Goal: Task Accomplishment & Management: Use online tool/utility

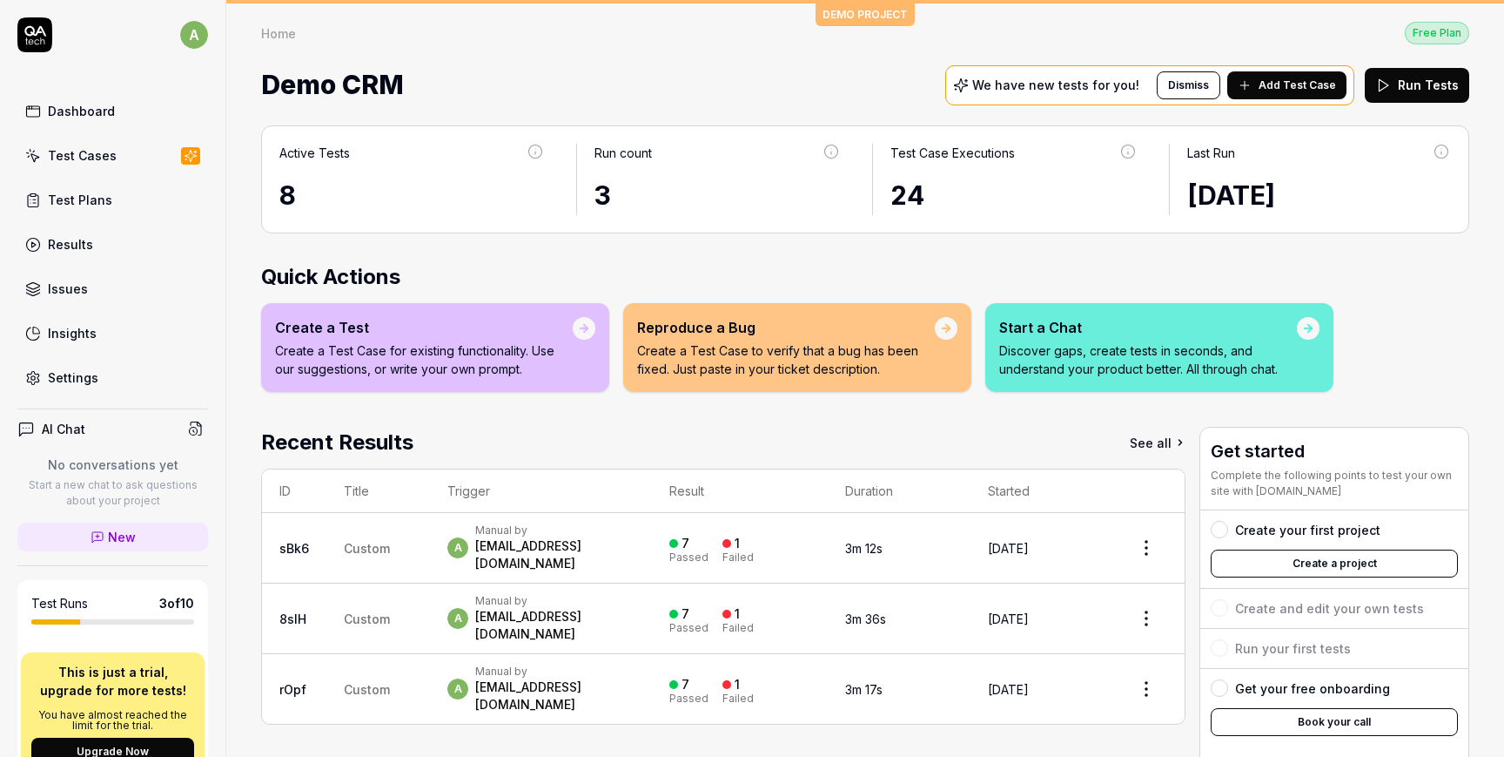
click at [111, 198] on link "Test Plans" at bounding box center [112, 200] width 191 height 34
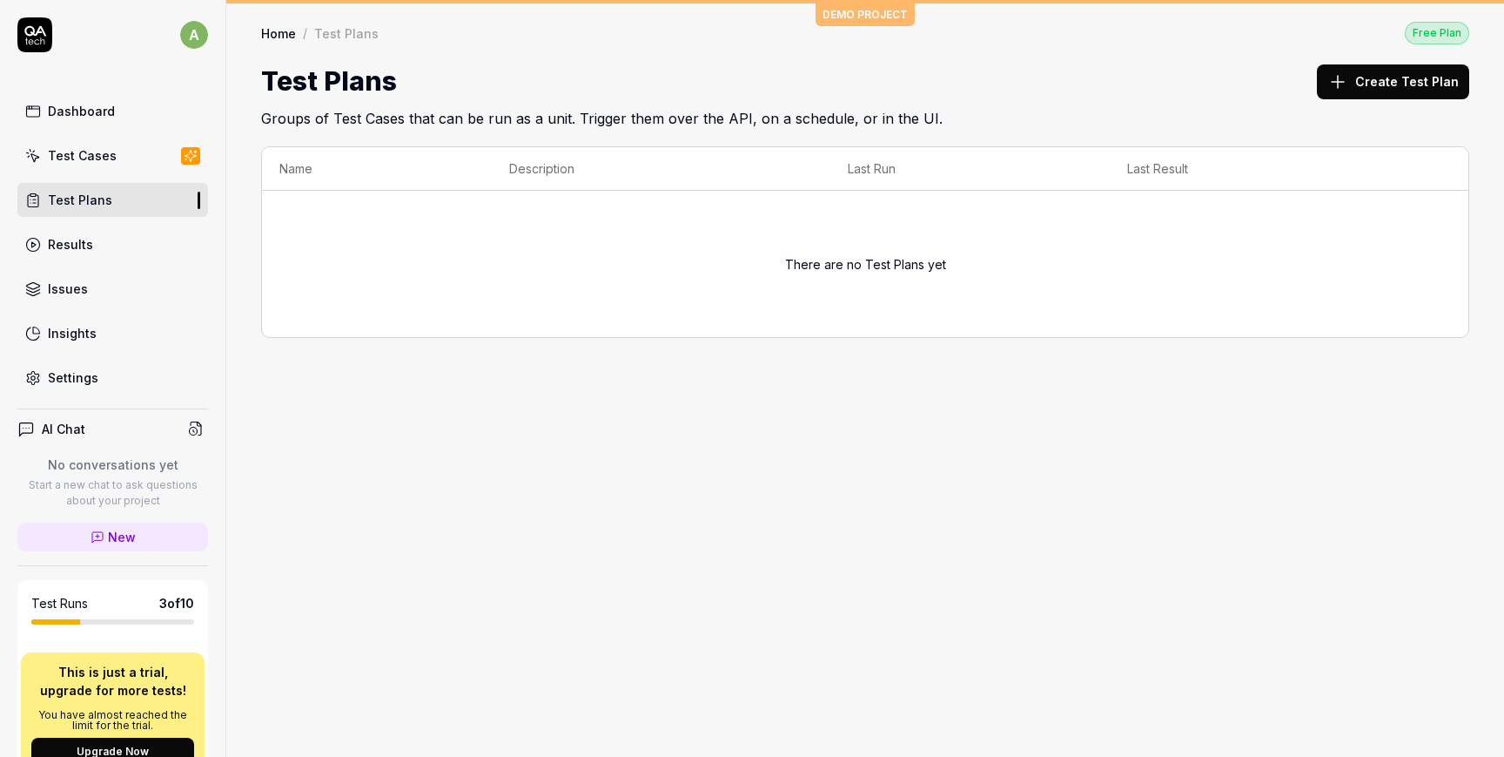
click at [1403, 77] on button "Create Test Plan" at bounding box center [1393, 81] width 152 height 35
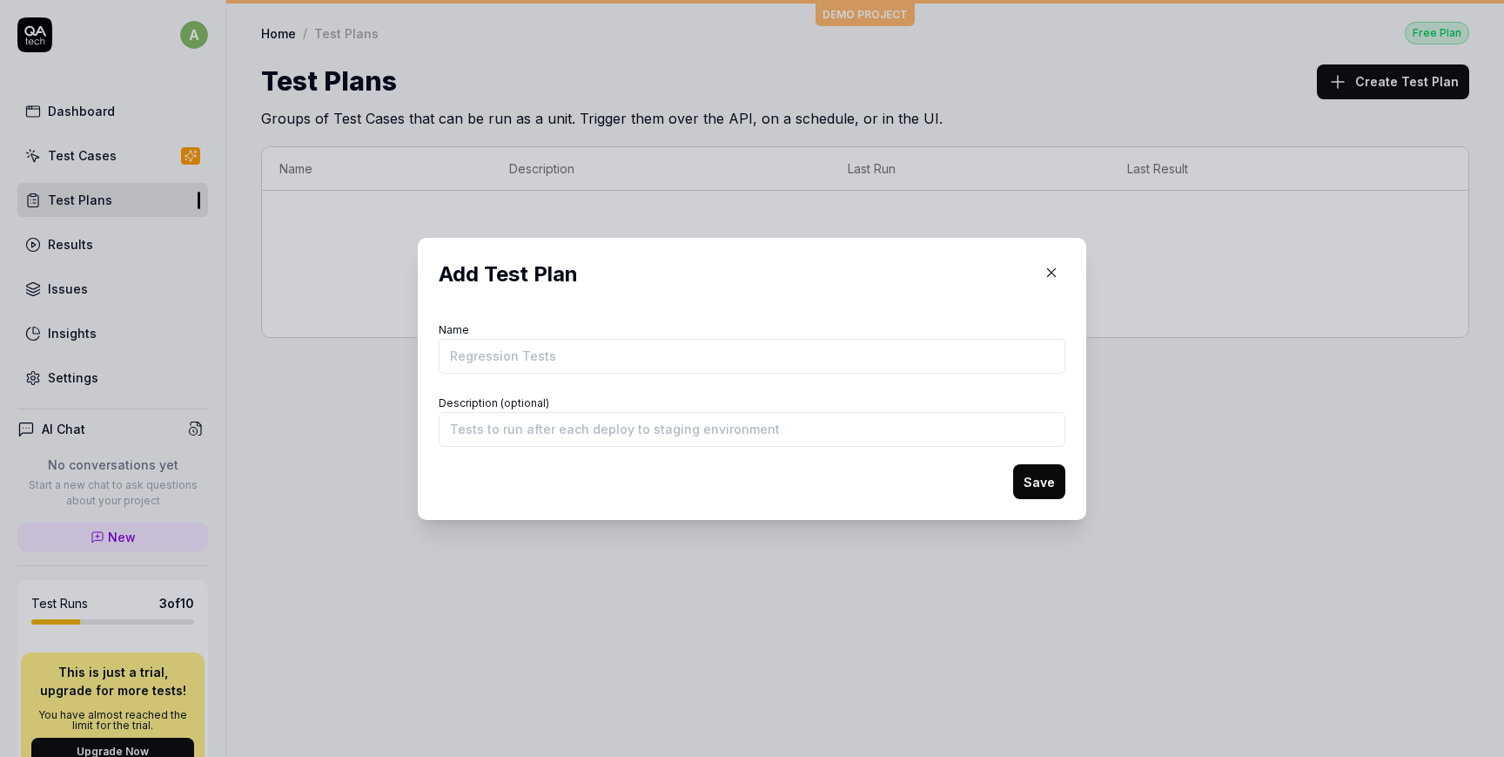
click at [713, 354] on input "Name" at bounding box center [752, 356] width 627 height 35
type input "AsmaOrg"
click at [572, 422] on input "Description (optional)" at bounding box center [752, 429] width 627 height 35
click at [1046, 480] on button "Save" at bounding box center [1039, 481] width 52 height 35
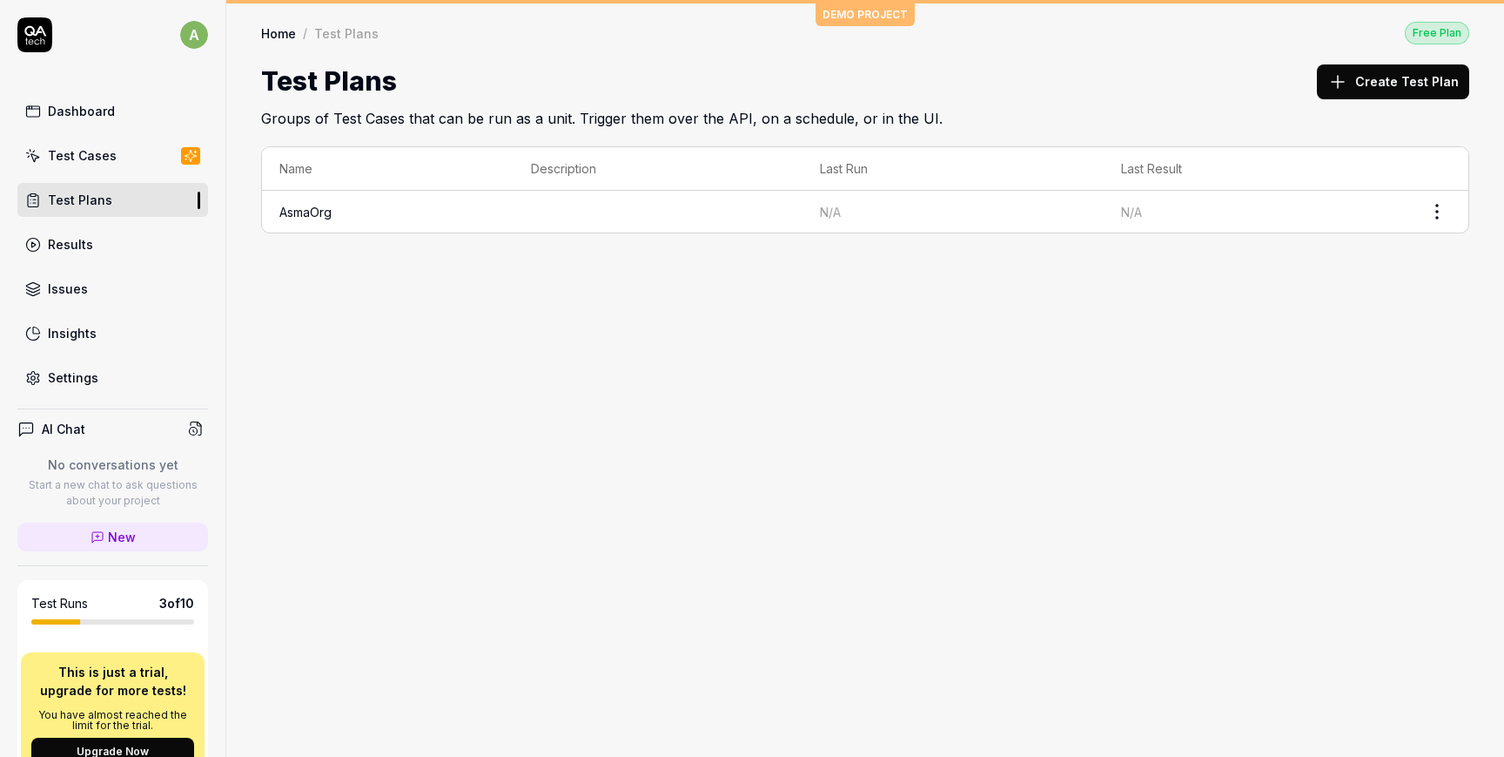
click at [102, 232] on link "Results" at bounding box center [112, 244] width 191 height 34
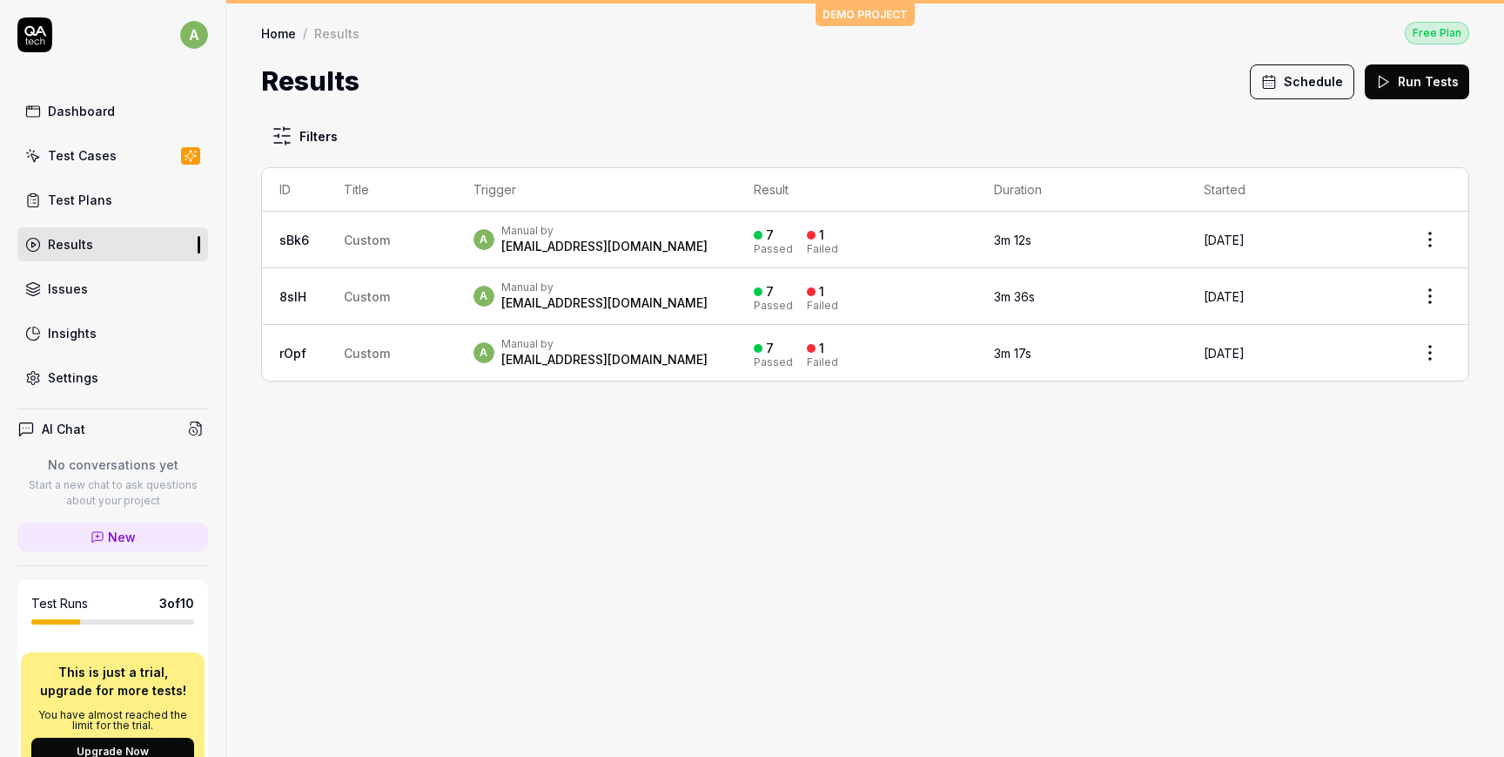
click at [86, 158] on div "Test Cases" at bounding box center [82, 155] width 69 height 18
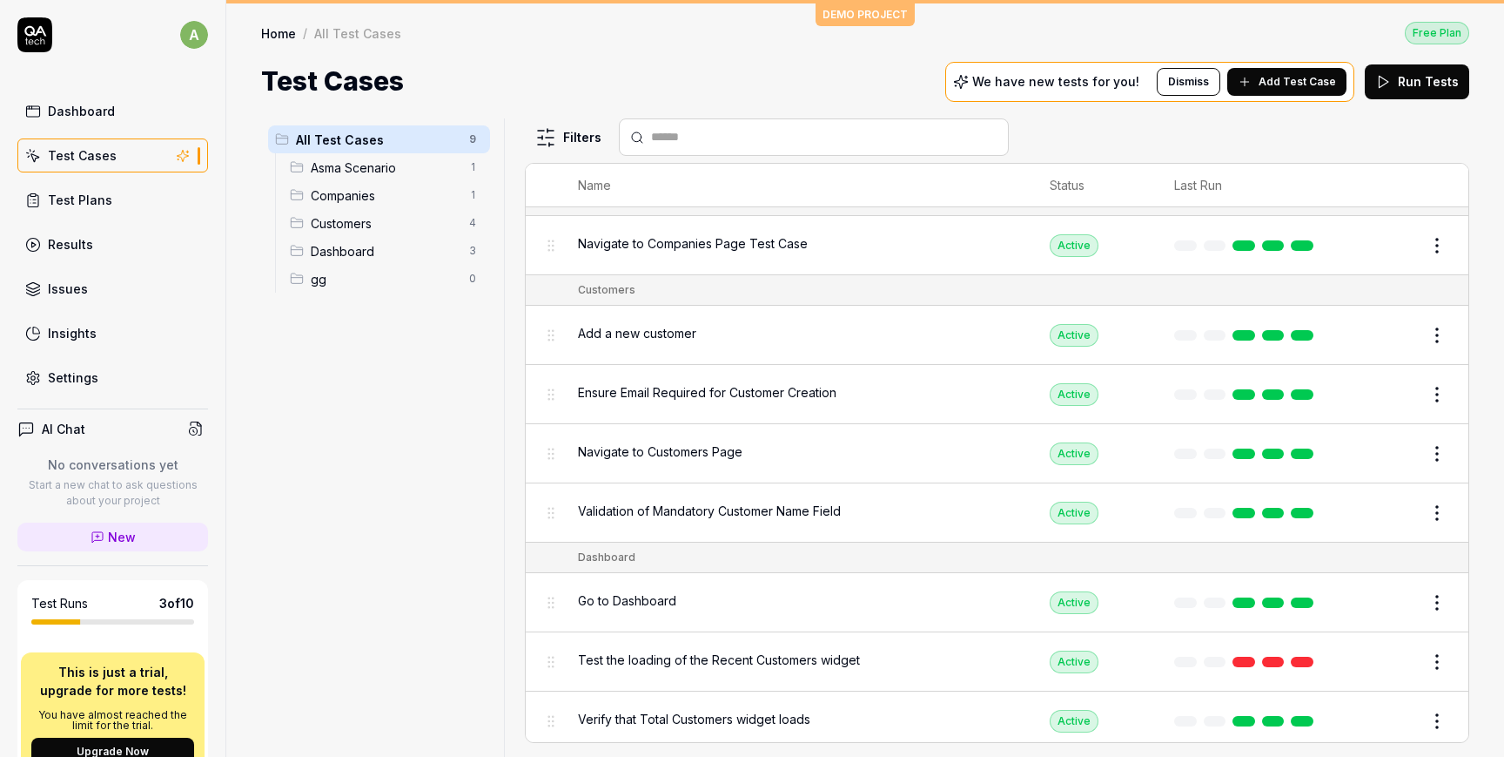
scroll to position [238, 0]
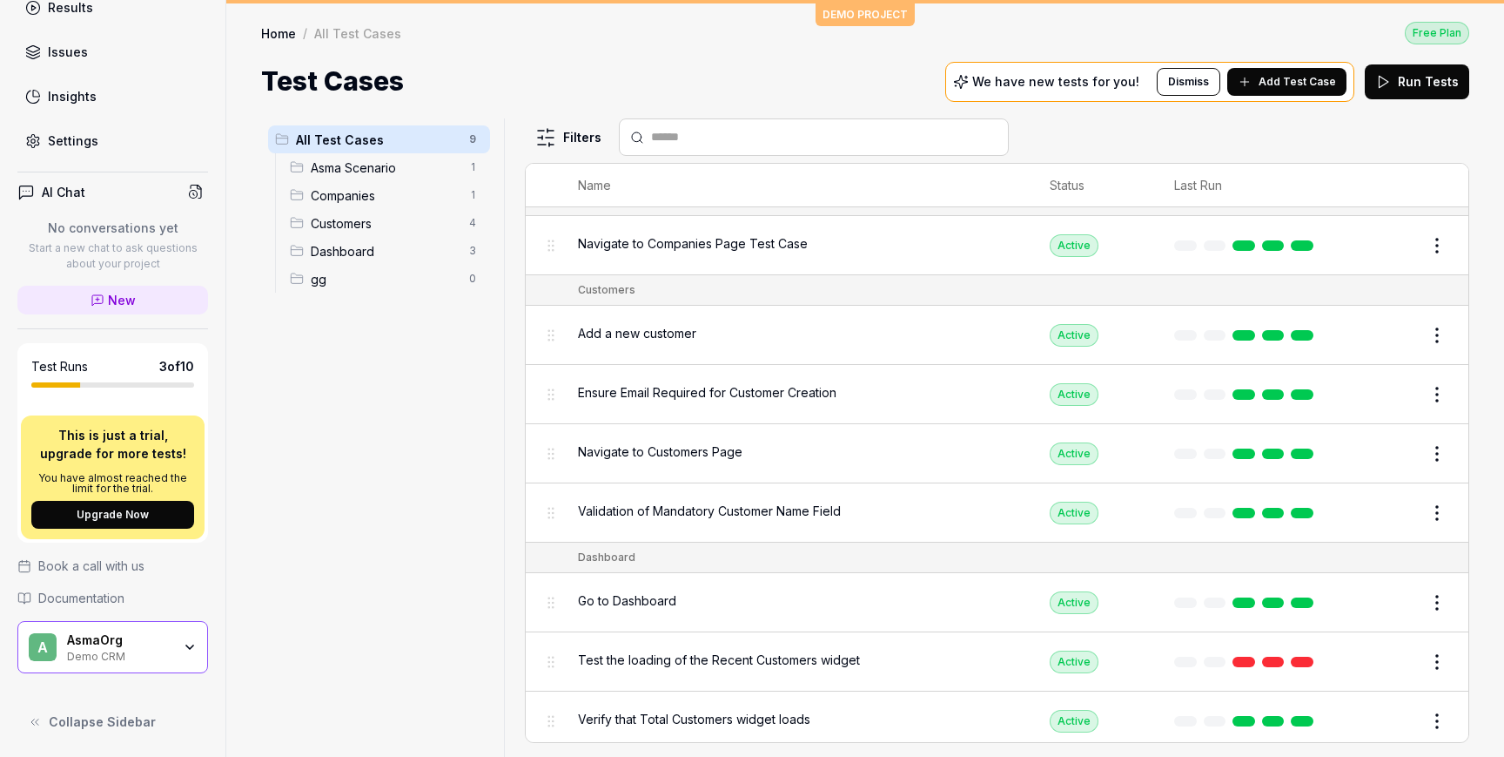
click at [392, 174] on span "Asma Scenario" at bounding box center [385, 167] width 148 height 18
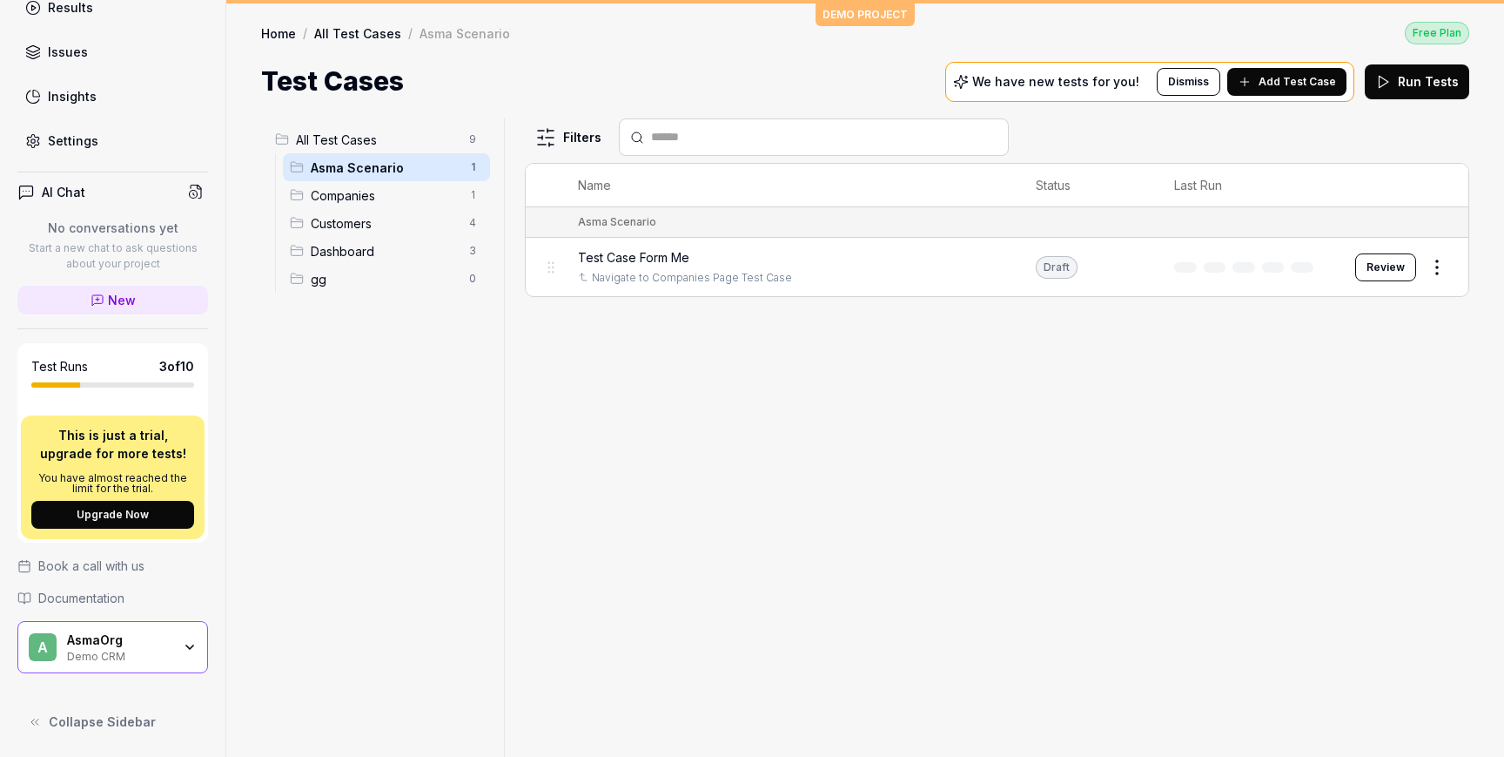
click at [1304, 74] on span "Add Test Case" at bounding box center [1297, 82] width 77 height 16
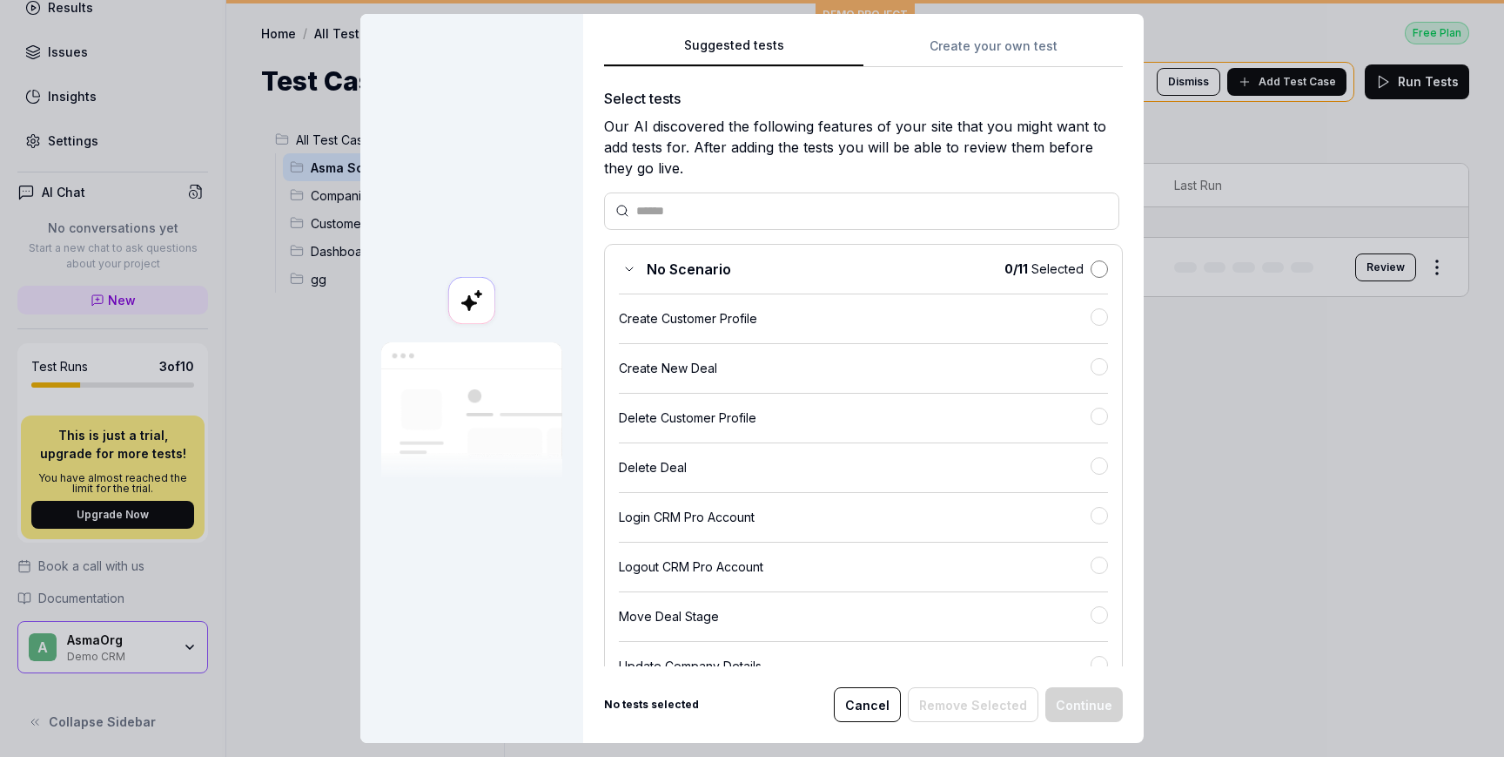
click at [1099, 269] on button "button" at bounding box center [1099, 268] width 17 height 17
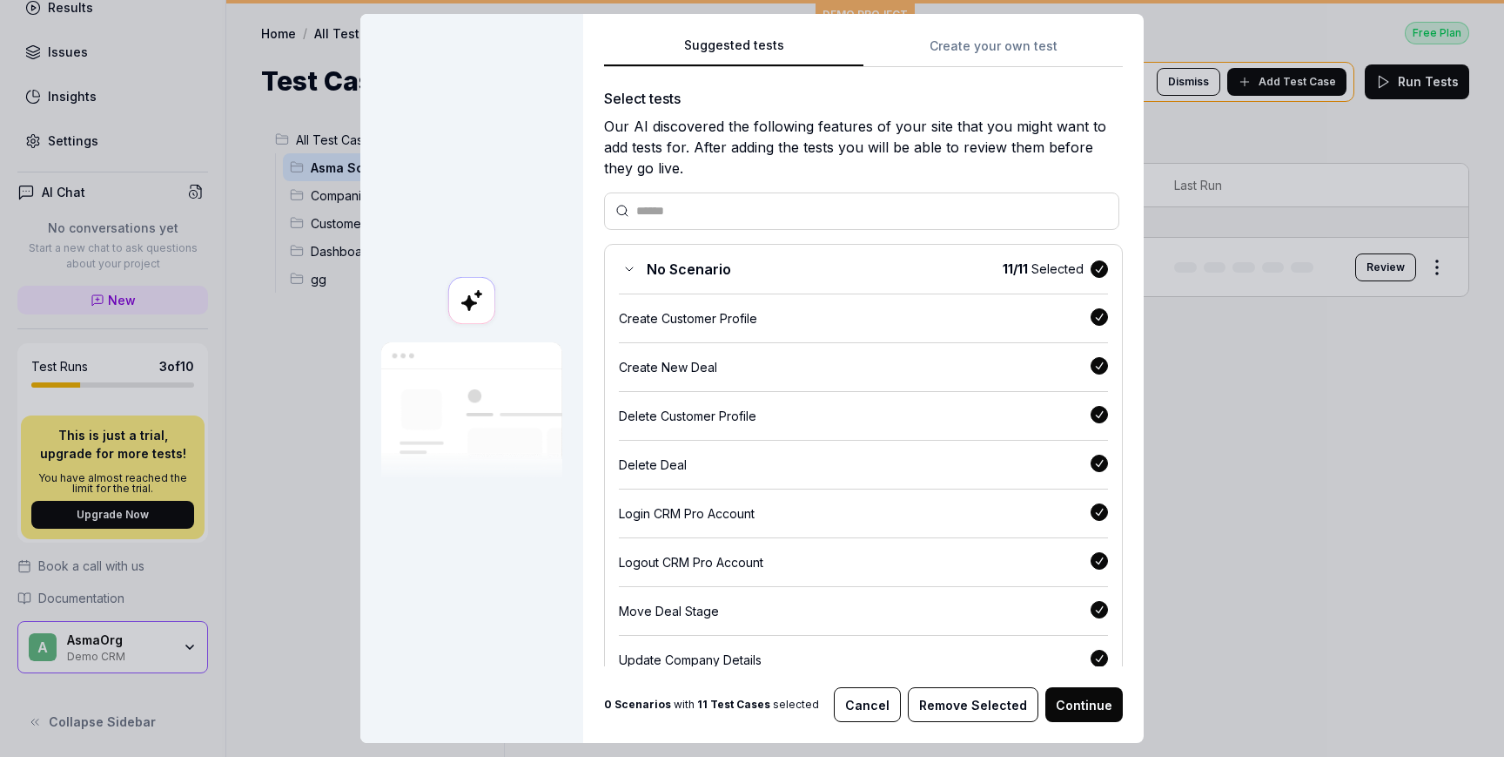
click at [1098, 270] on button "button" at bounding box center [1099, 268] width 17 height 17
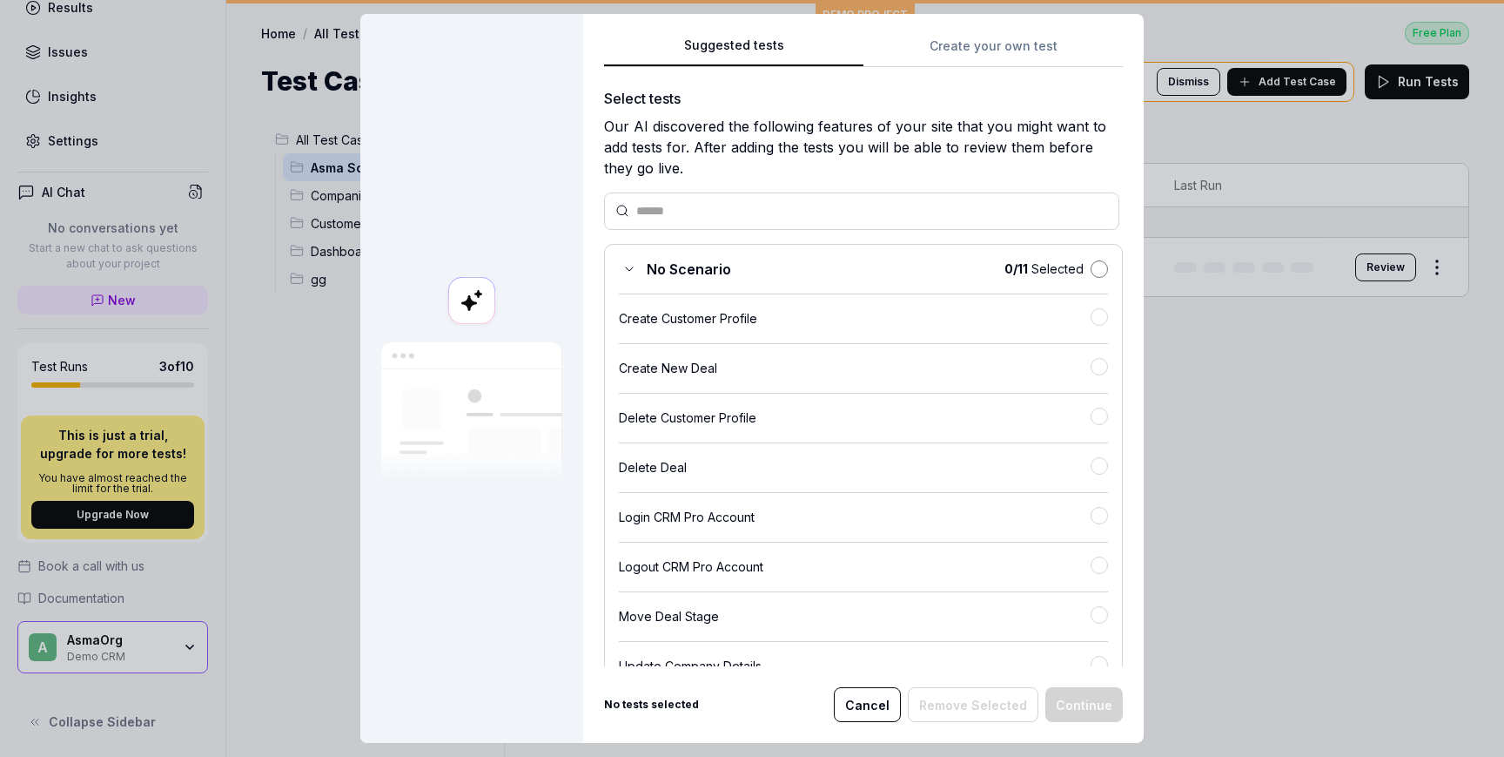
click at [1093, 261] on button "button" at bounding box center [1099, 268] width 17 height 17
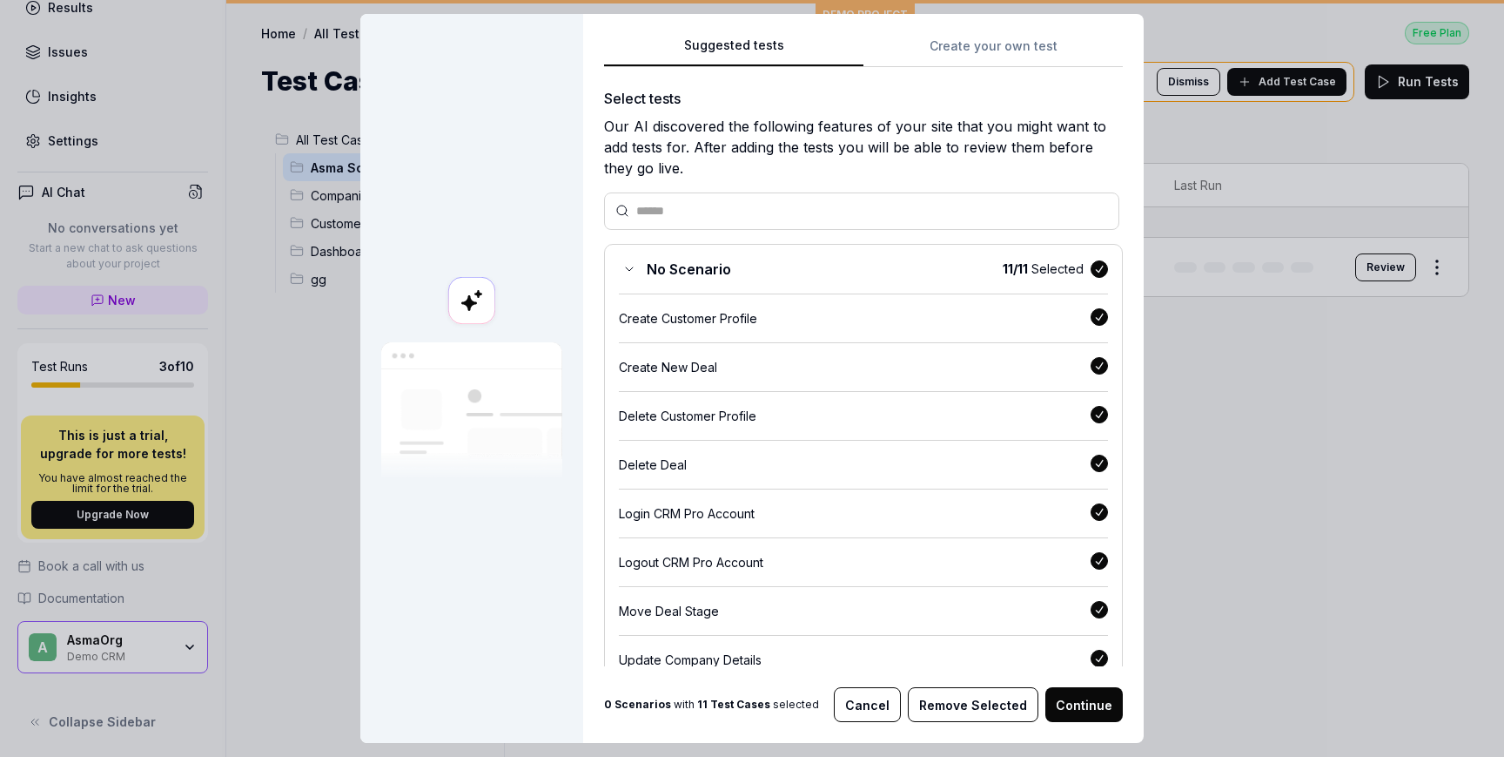
click at [1089, 711] on button "Continue" at bounding box center [1084, 704] width 77 height 35
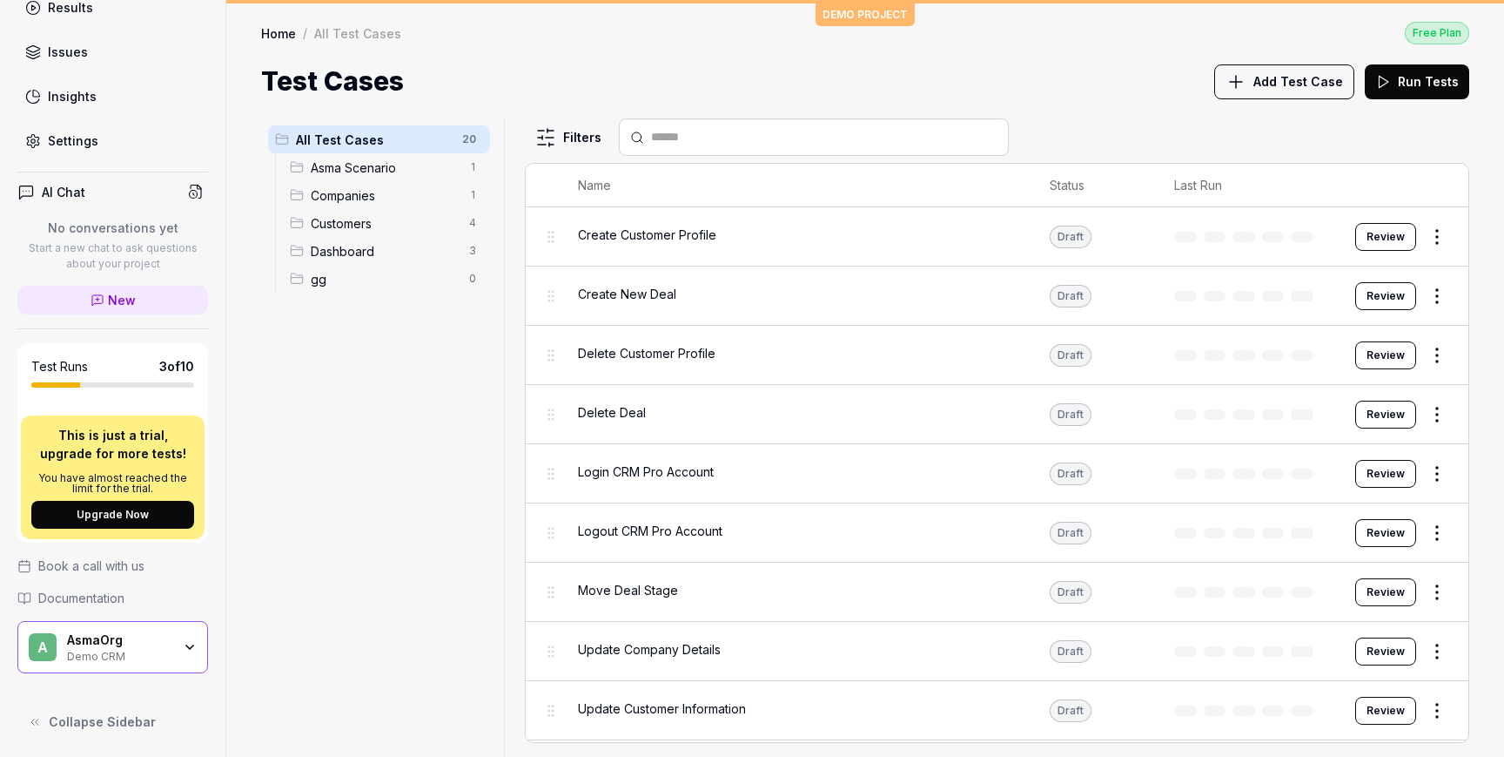
click at [1396, 241] on button "Review" at bounding box center [1386, 237] width 61 height 28
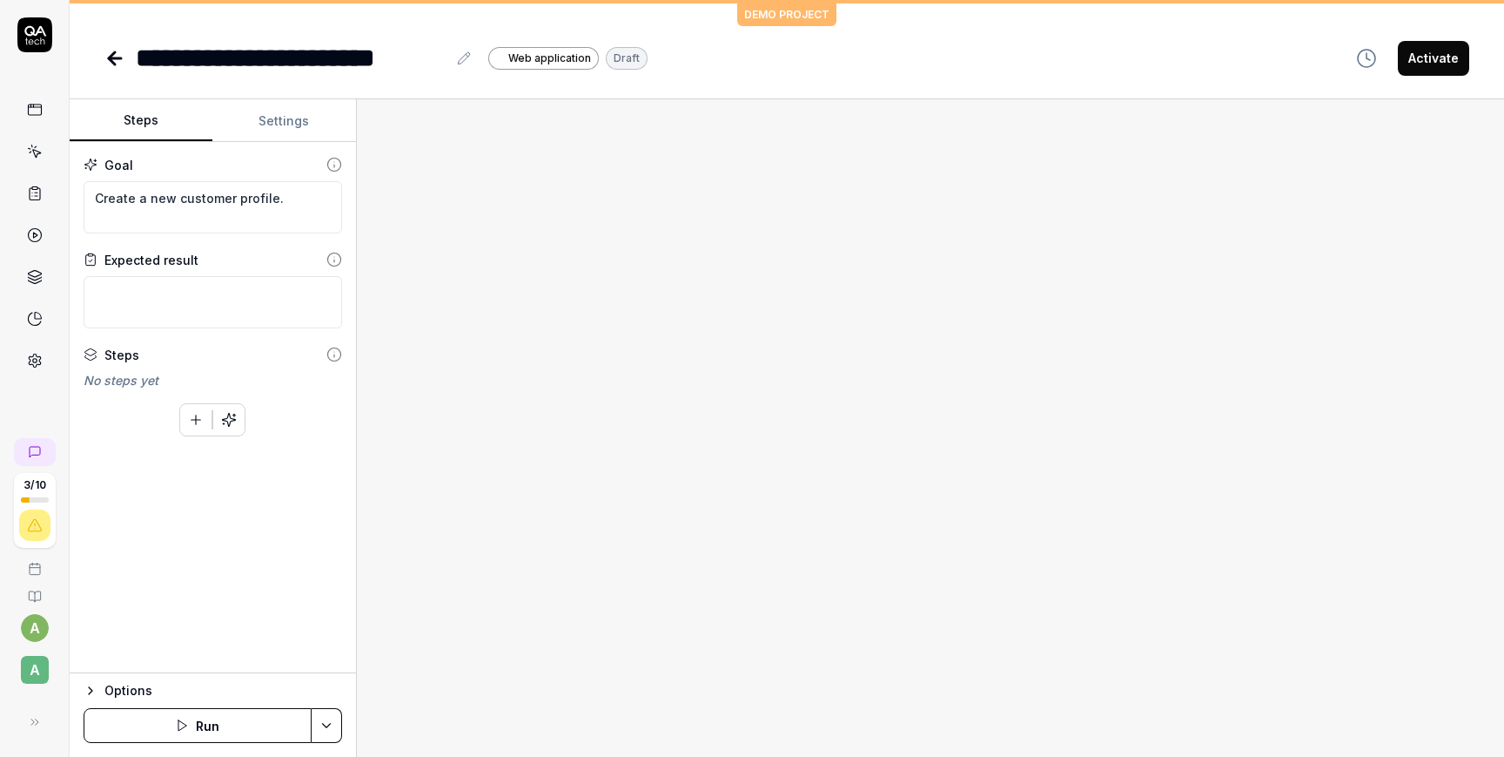
type textarea "*"
click at [229, 208] on textarea "Create a new customer profile." at bounding box center [213, 207] width 259 height 52
click at [232, 297] on textarea at bounding box center [213, 302] width 259 height 52
click at [118, 58] on icon at bounding box center [115, 58] width 12 height 0
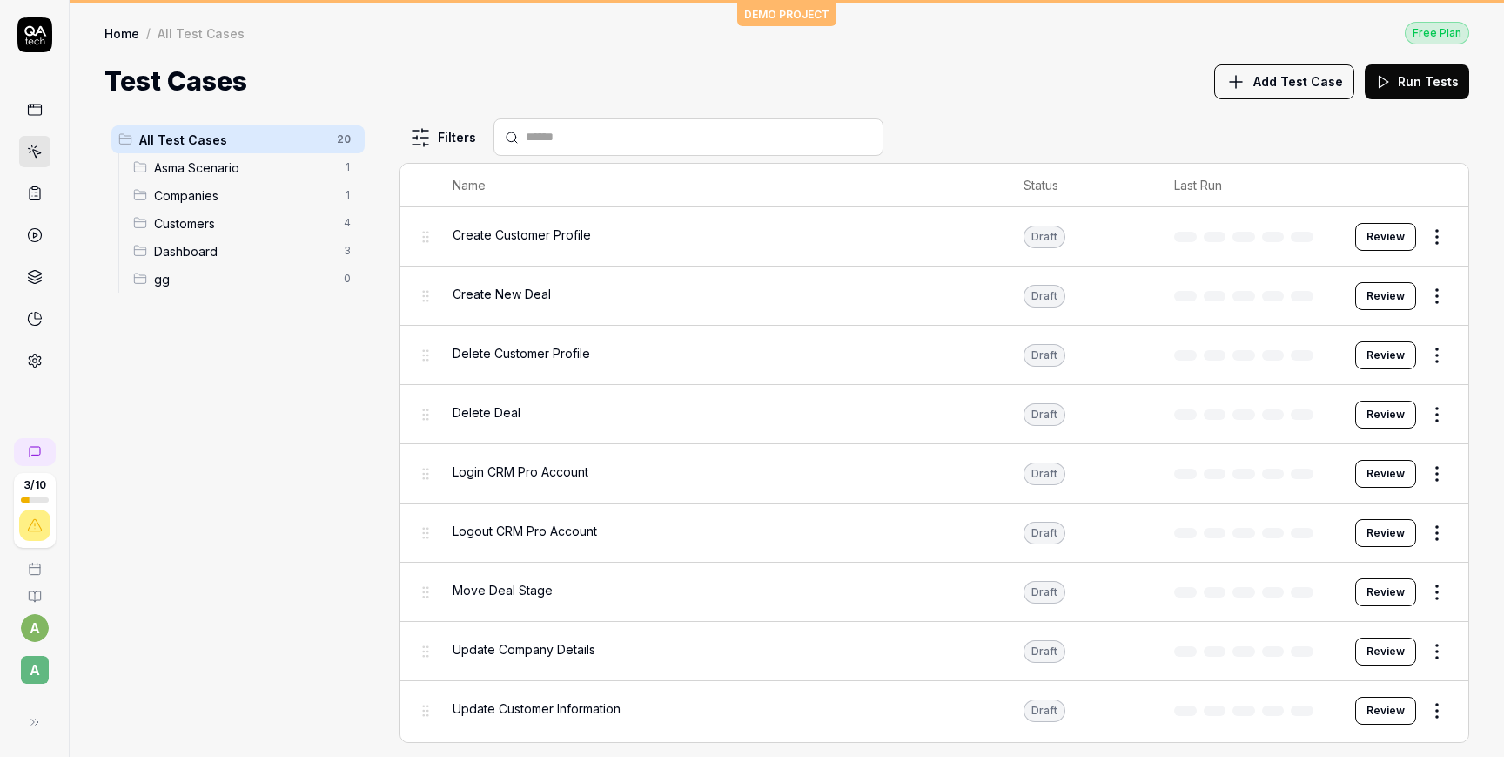
click at [1430, 231] on html "3 / 10 a A DEMO PROJECT Home / All Test Cases Free Plan Home / All Test Cases F…" at bounding box center [752, 378] width 1504 height 757
click at [1304, 87] on html "3 / 10 a A DEMO PROJECT Home / All Test Cases Free Plan Home / All Test Cases F…" at bounding box center [752, 378] width 1504 height 757
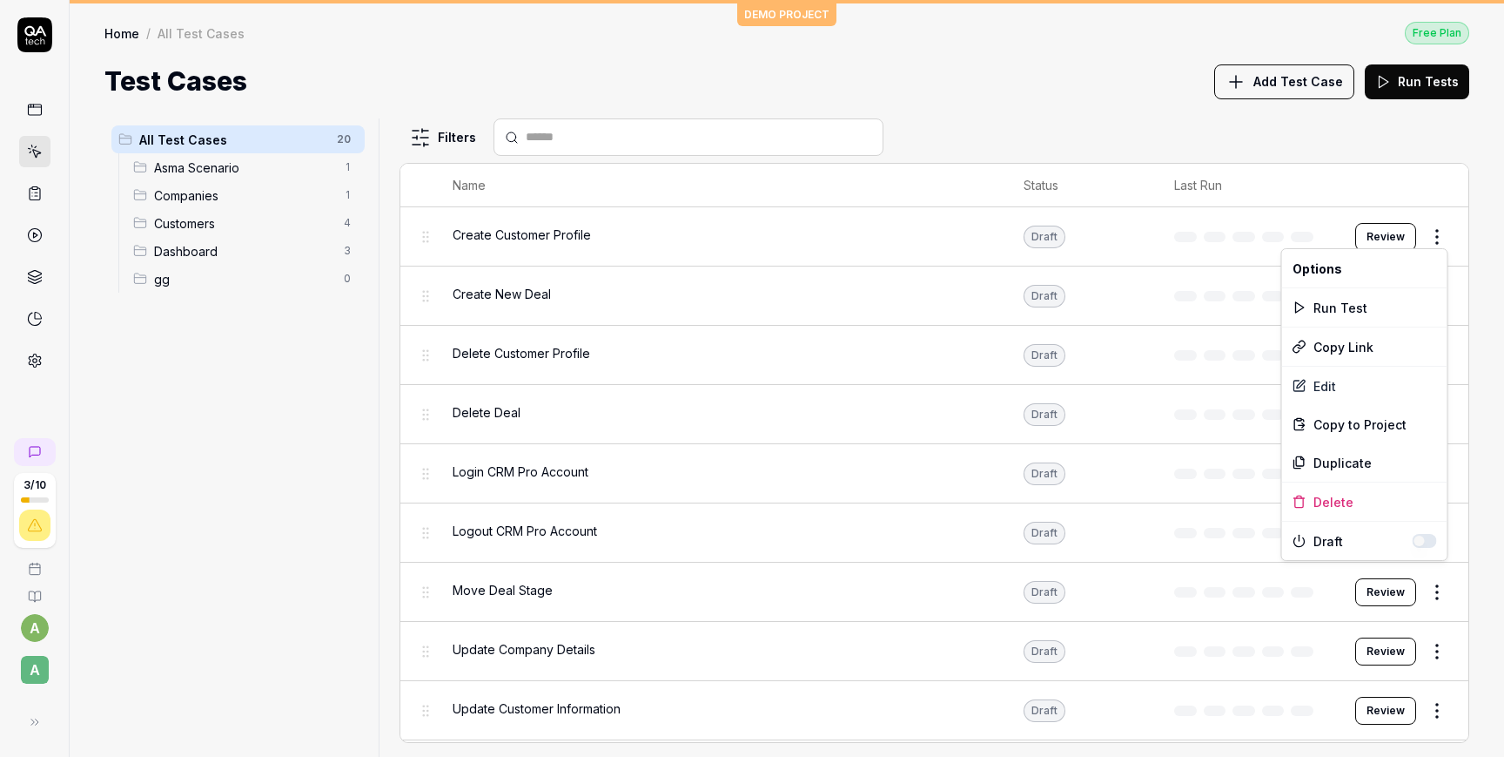
click at [1444, 231] on html "3 / 10 a A DEMO PROJECT Home / All Test Cases Free Plan Home / All Test Cases F…" at bounding box center [752, 378] width 1504 height 757
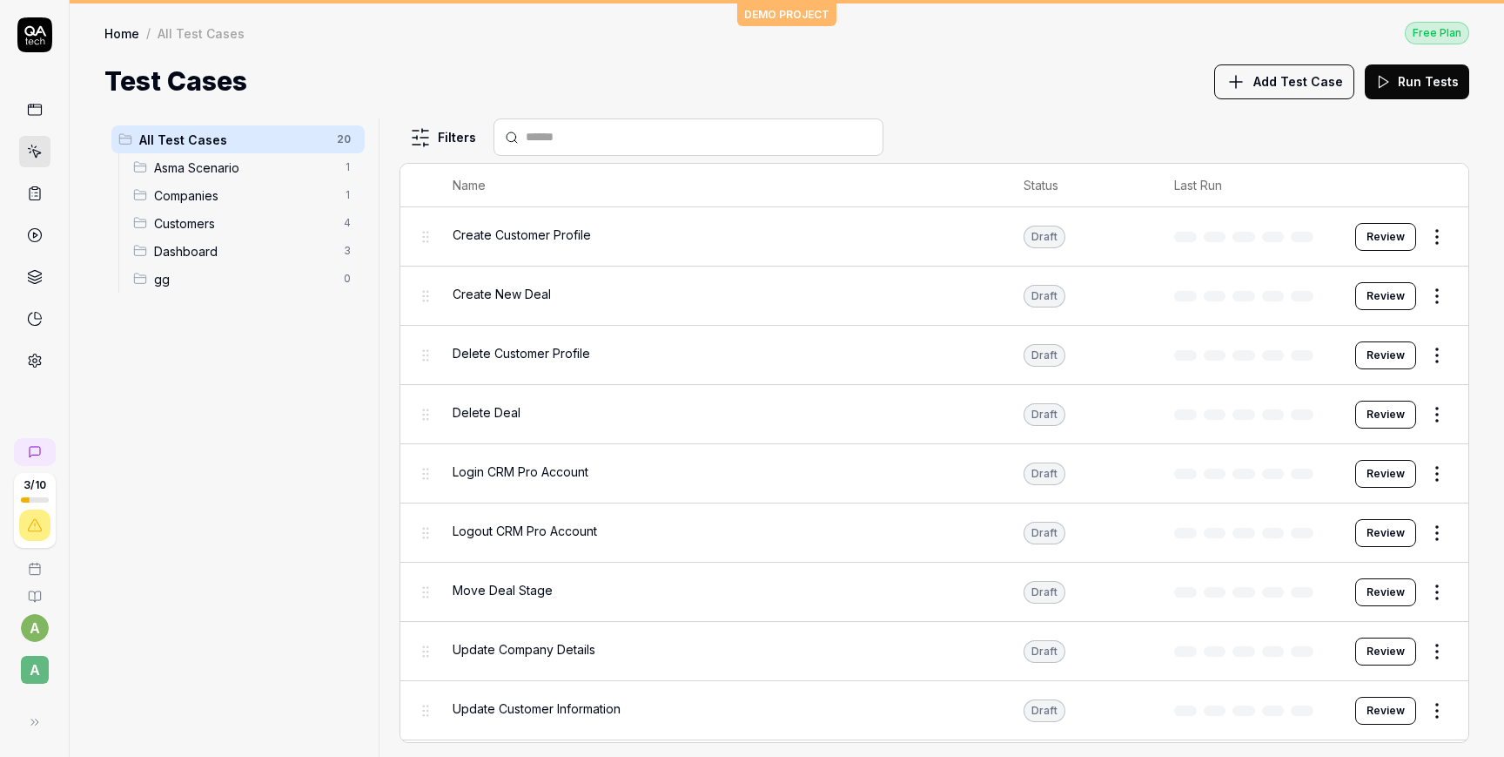
click at [1316, 125] on html "3 / 10 a A DEMO PROJECT Home / All Test Cases Free Plan Home / All Test Cases F…" at bounding box center [752, 378] width 1504 height 757
click at [1308, 62] on div "Add Test Case Run Tests" at bounding box center [1342, 81] width 255 height 39
click at [1308, 85] on span "Add Test Case" at bounding box center [1299, 81] width 90 height 18
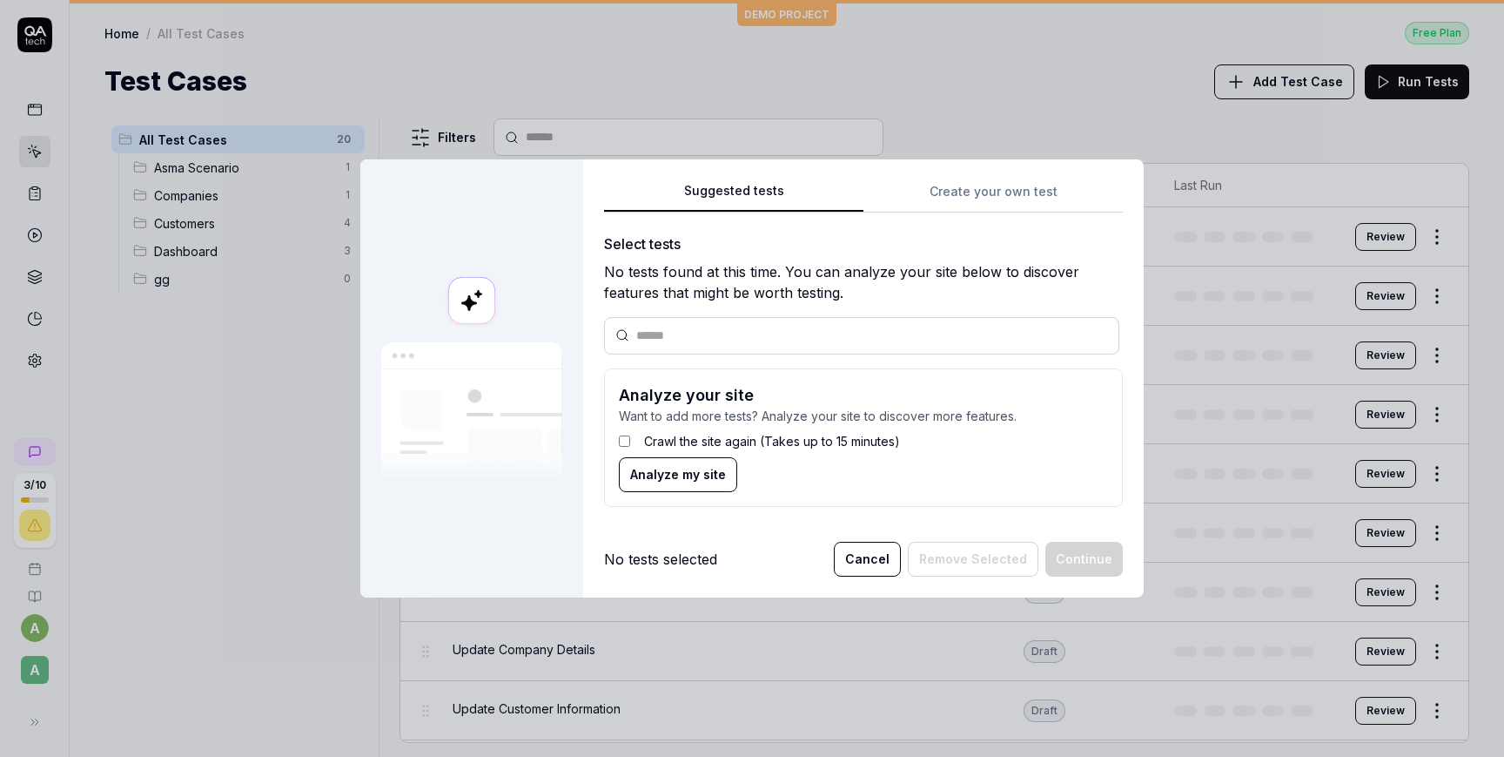
click at [744, 326] on input "text" at bounding box center [872, 335] width 472 height 18
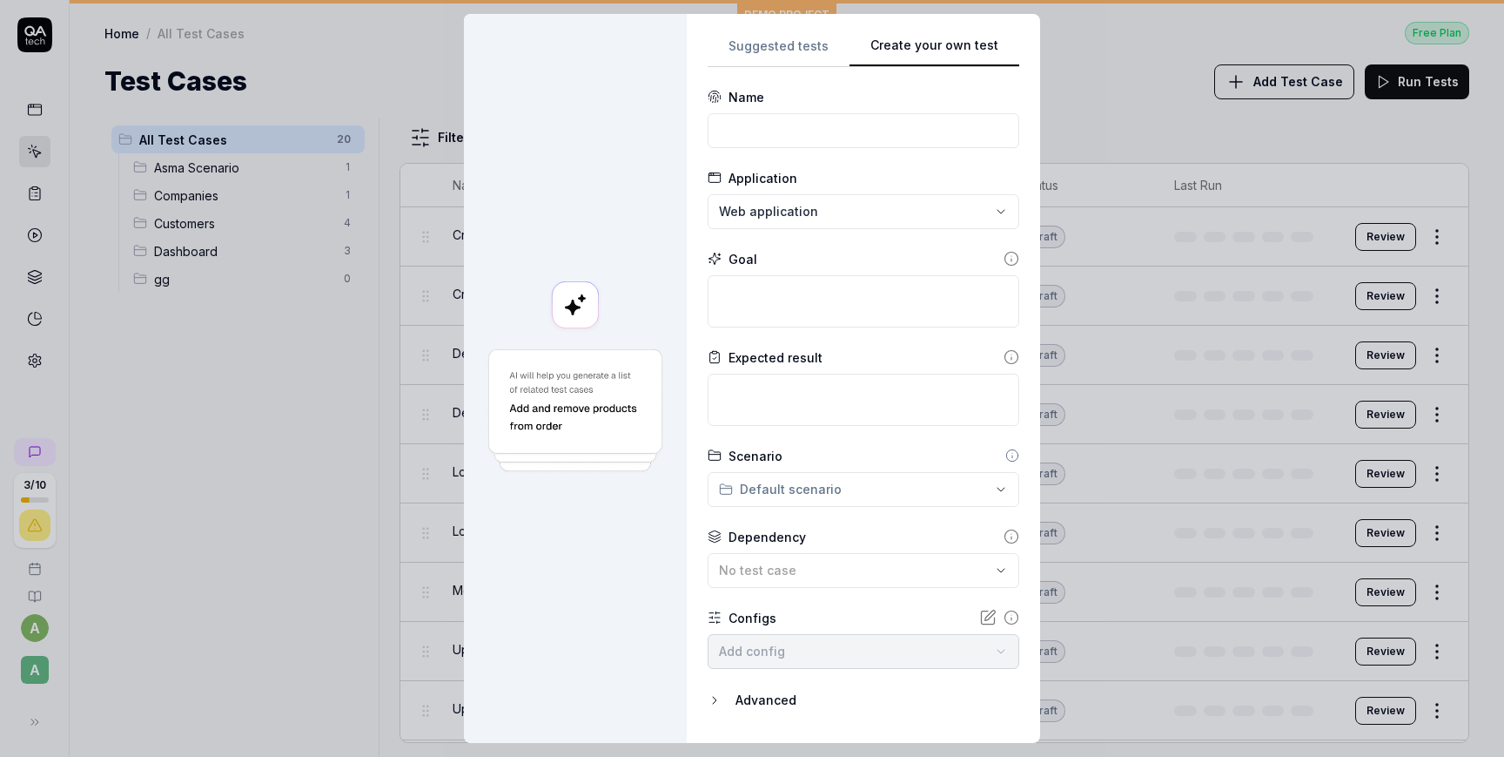
click at [992, 196] on div "Suggested tests Create your own test Name Application Web application Goal Expe…" at bounding box center [864, 378] width 312 height 687
click at [854, 150] on form "**********" at bounding box center [864, 427] width 312 height 678
click at [854, 119] on input at bounding box center [864, 130] width 312 height 35
type input "Test Case Form Me"
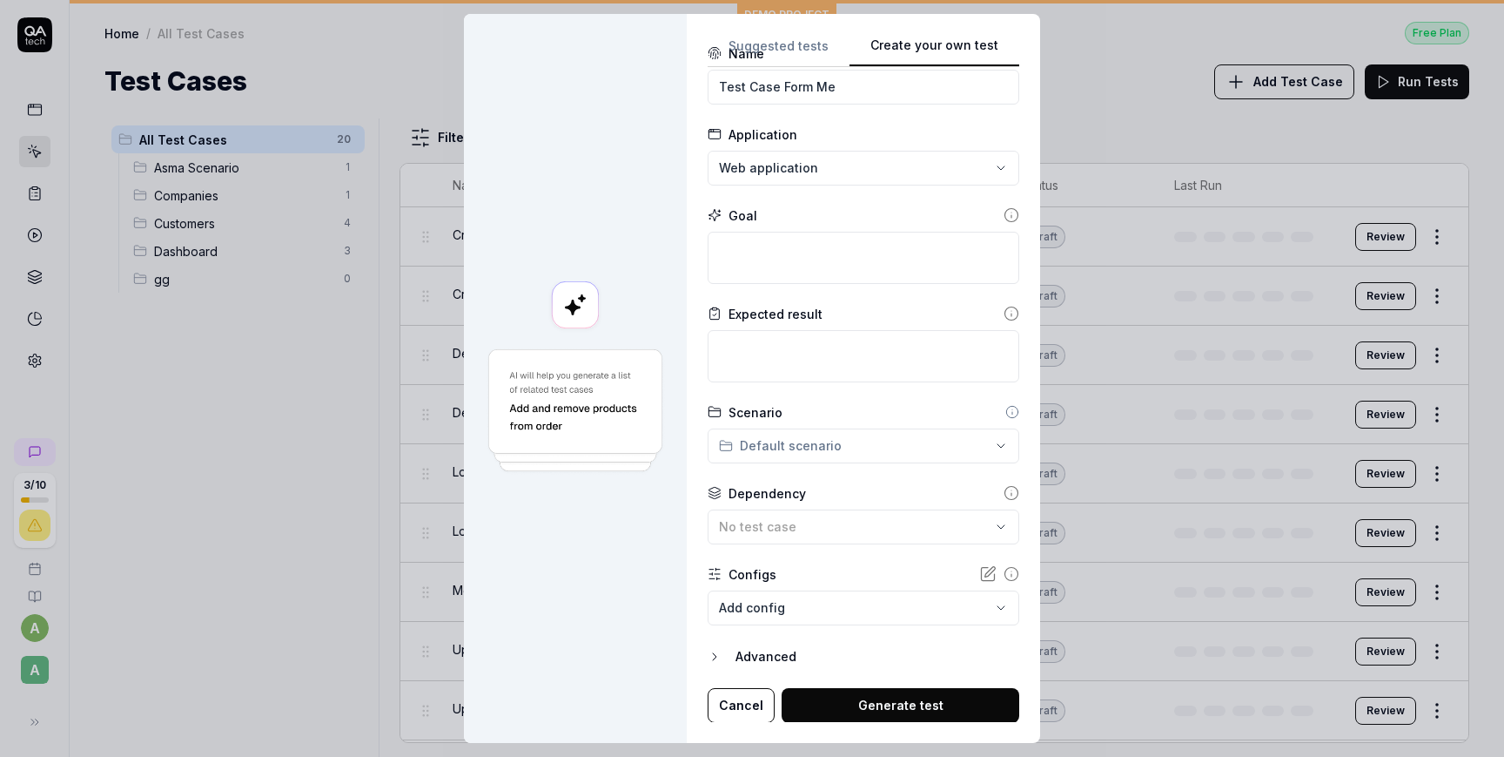
click at [891, 701] on button "Generate test" at bounding box center [901, 705] width 238 height 35
click at [853, 241] on textarea at bounding box center [864, 258] width 312 height 52
click at [751, 696] on button "Cancel" at bounding box center [741, 705] width 67 height 35
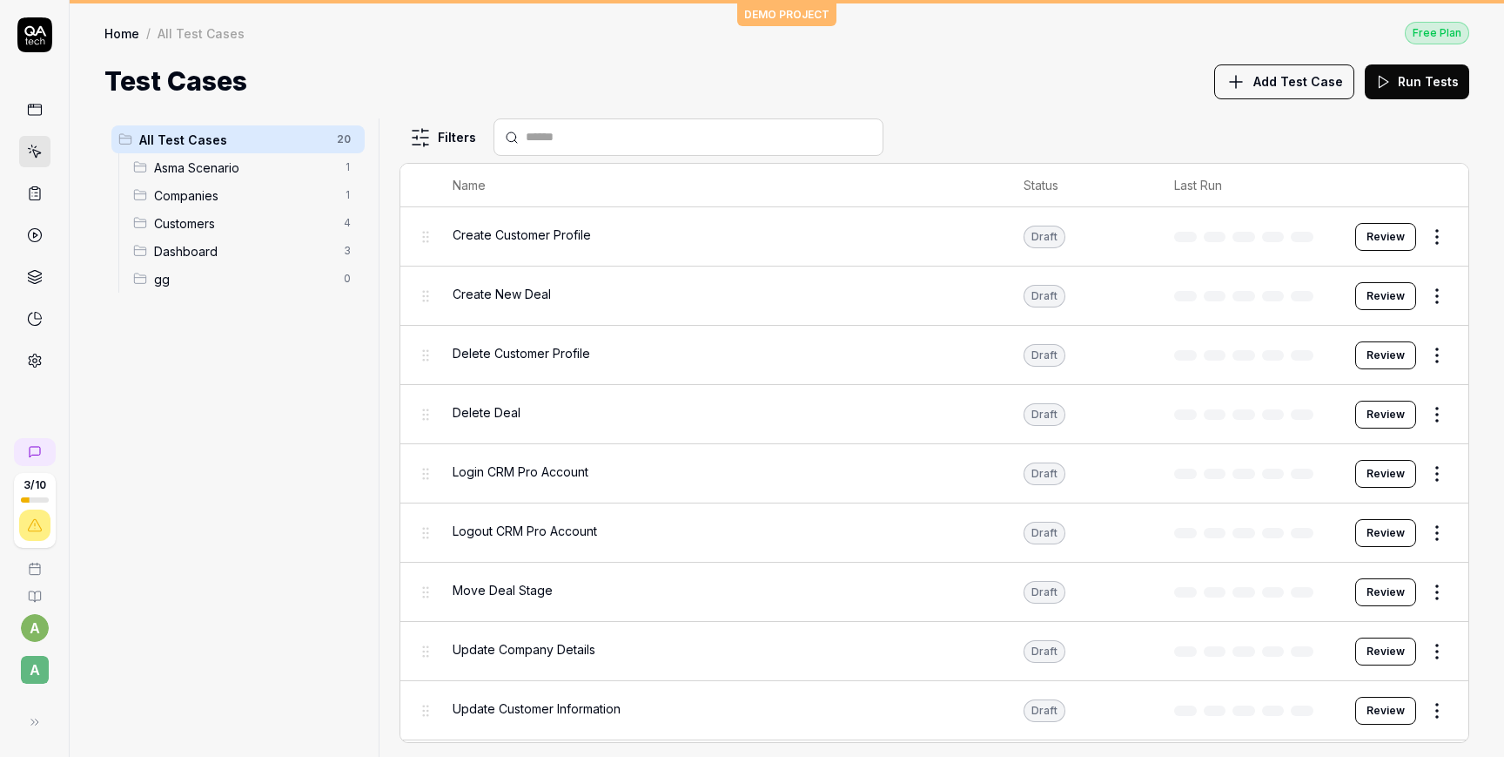
click at [1396, 240] on button "Review" at bounding box center [1386, 237] width 61 height 28
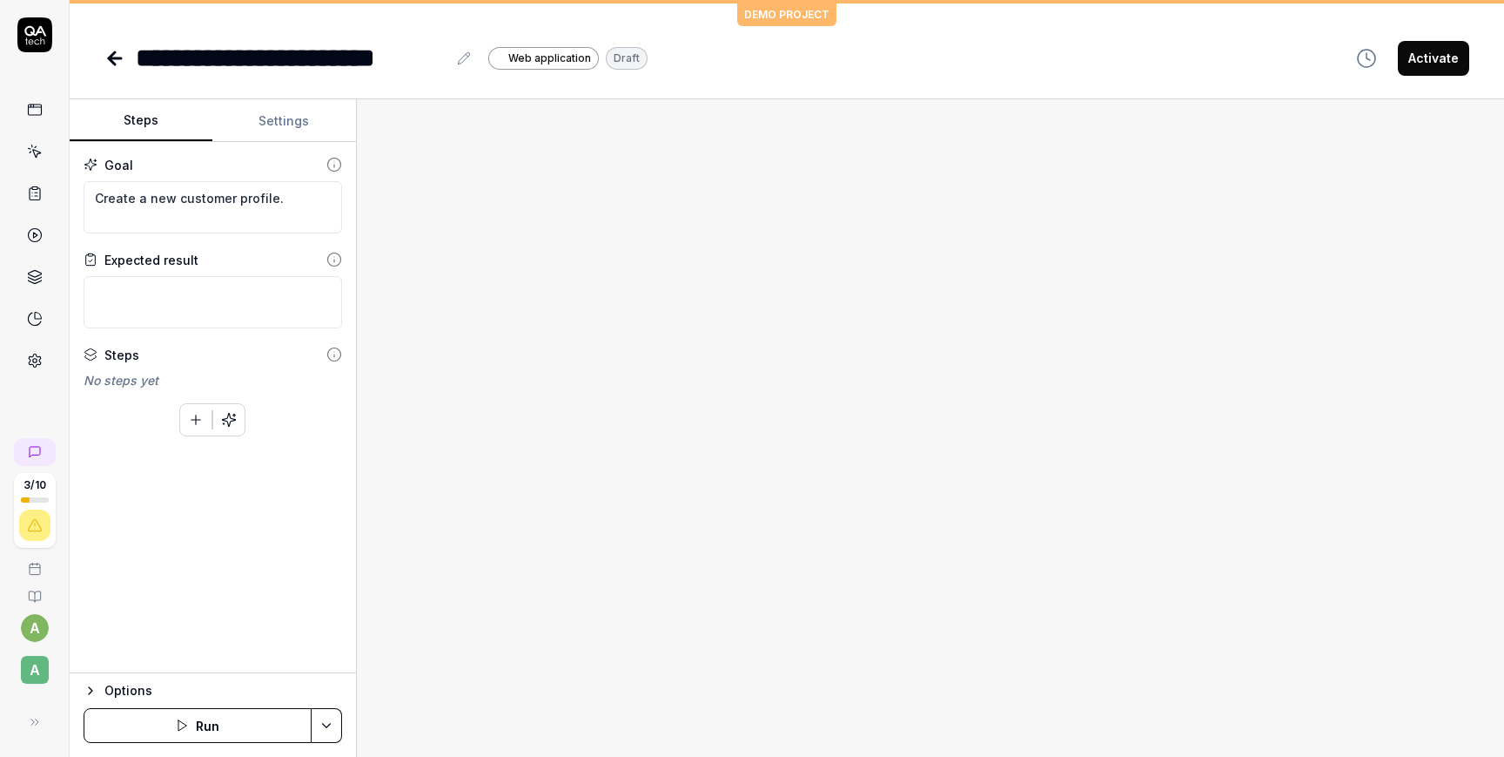
click at [269, 130] on button "Settings" at bounding box center [283, 121] width 143 height 42
click at [147, 111] on button "Steps" at bounding box center [141, 121] width 143 height 42
click at [45, 185] on link at bounding box center [34, 193] width 31 height 31
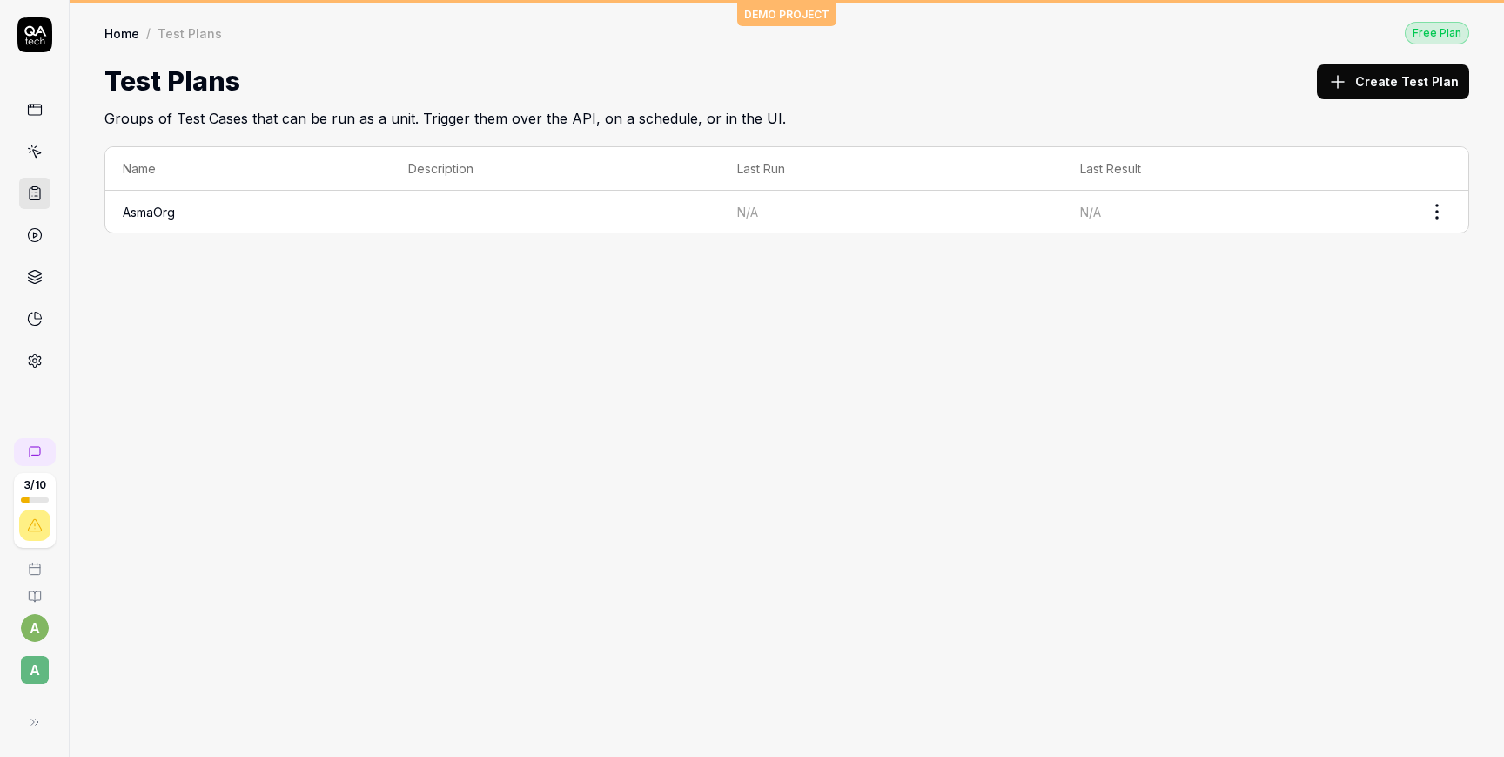
click at [46, 105] on link at bounding box center [34, 109] width 31 height 31
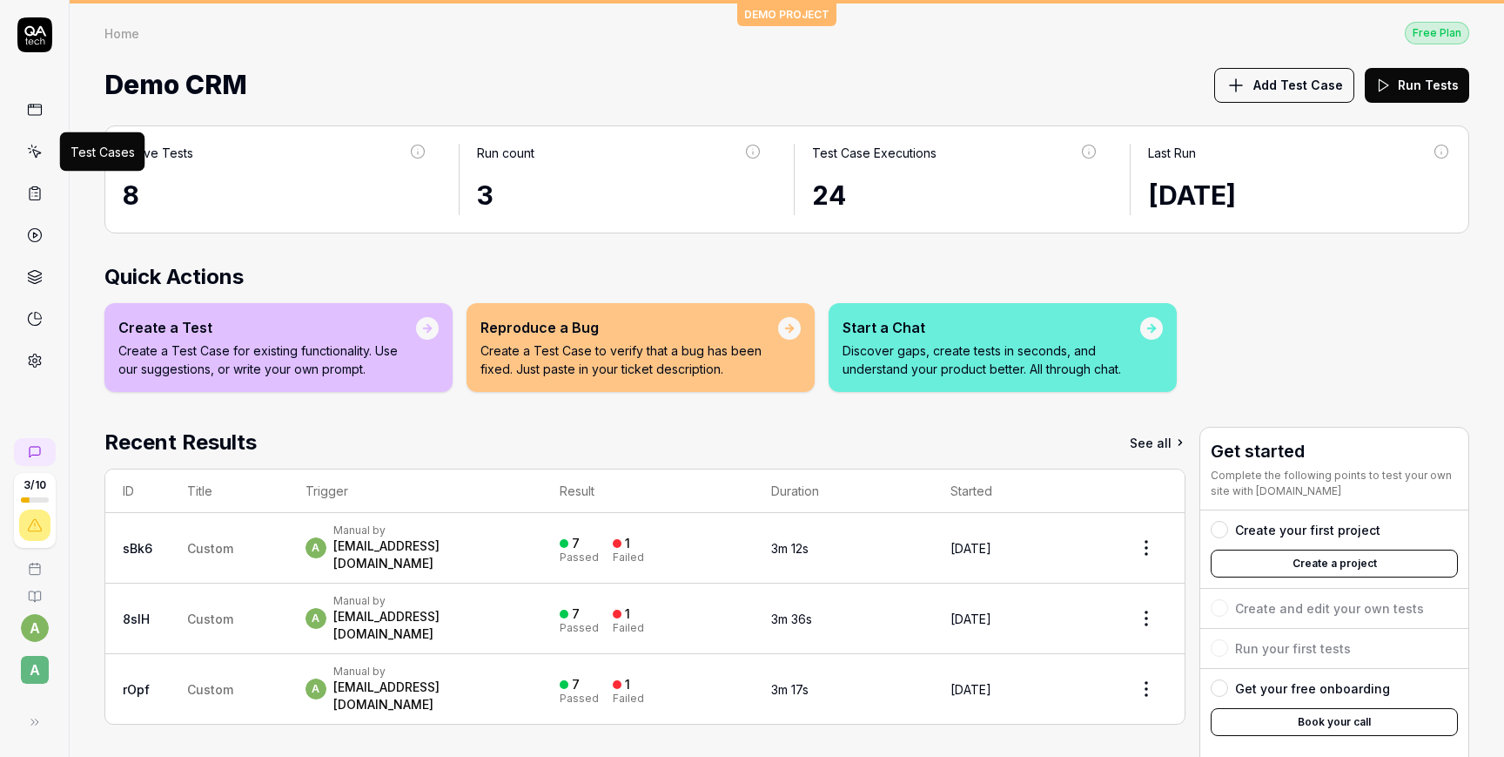
click at [35, 155] on icon at bounding box center [36, 154] width 8 height 8
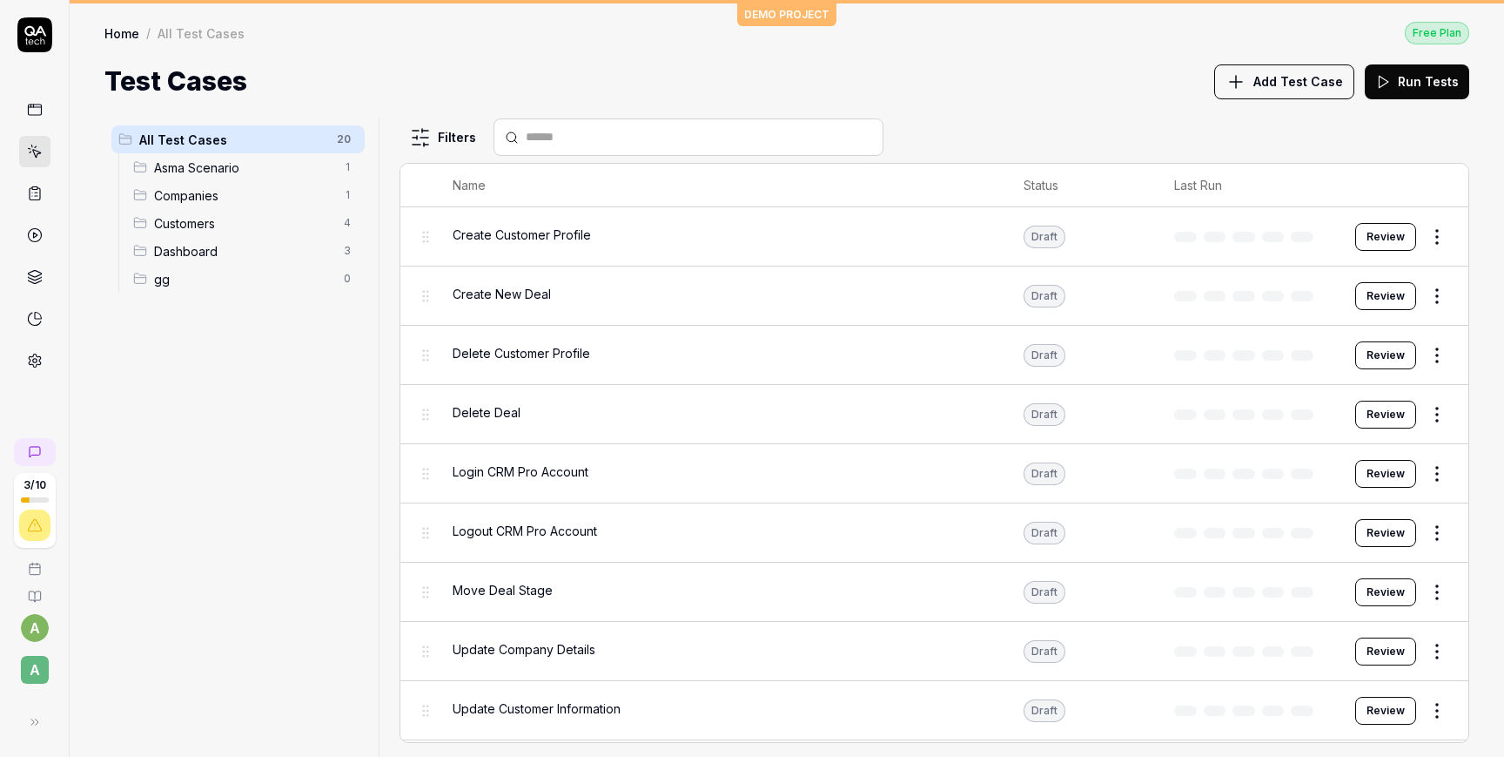
click at [226, 244] on span "Dashboard" at bounding box center [243, 251] width 179 height 18
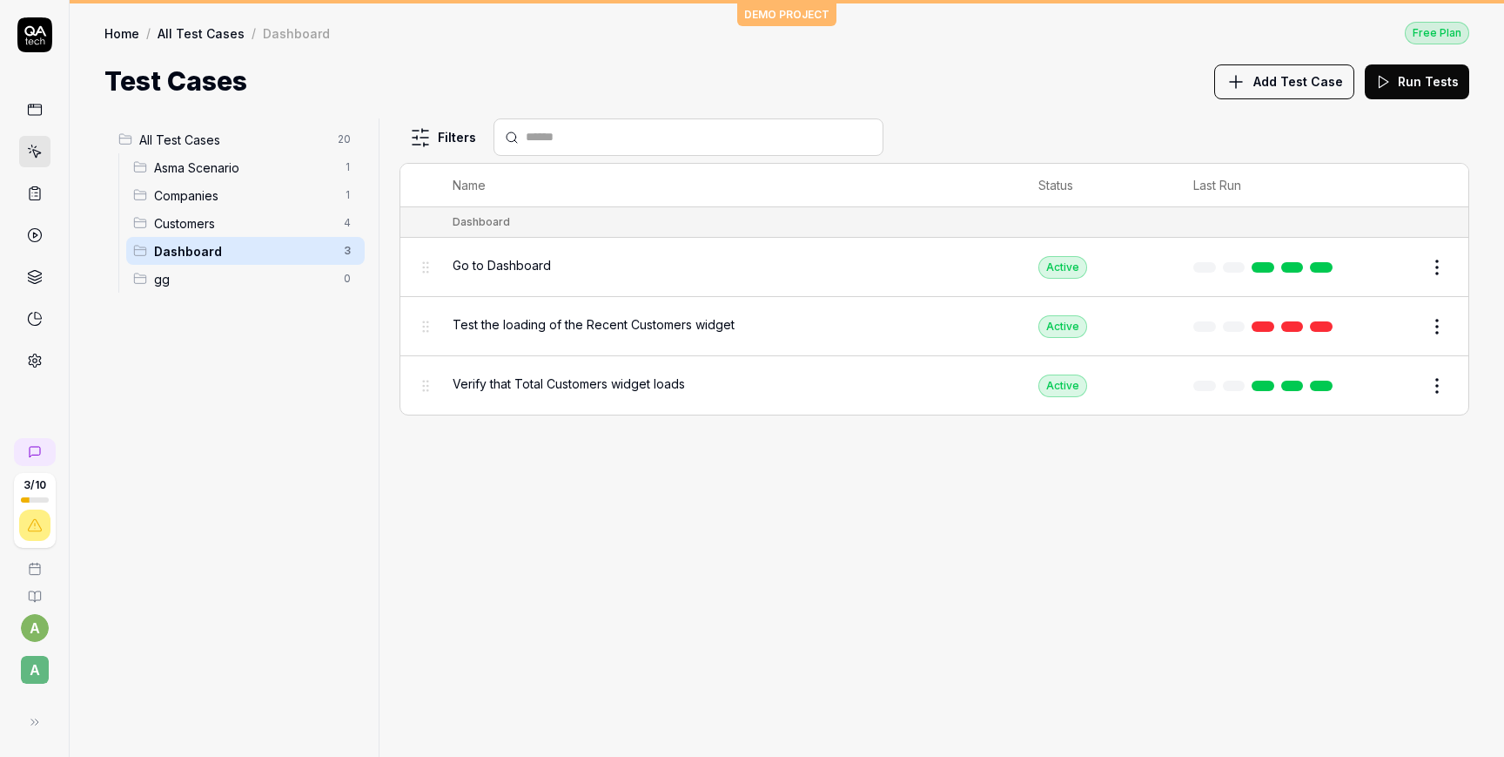
click at [217, 272] on span "gg" at bounding box center [243, 279] width 179 height 18
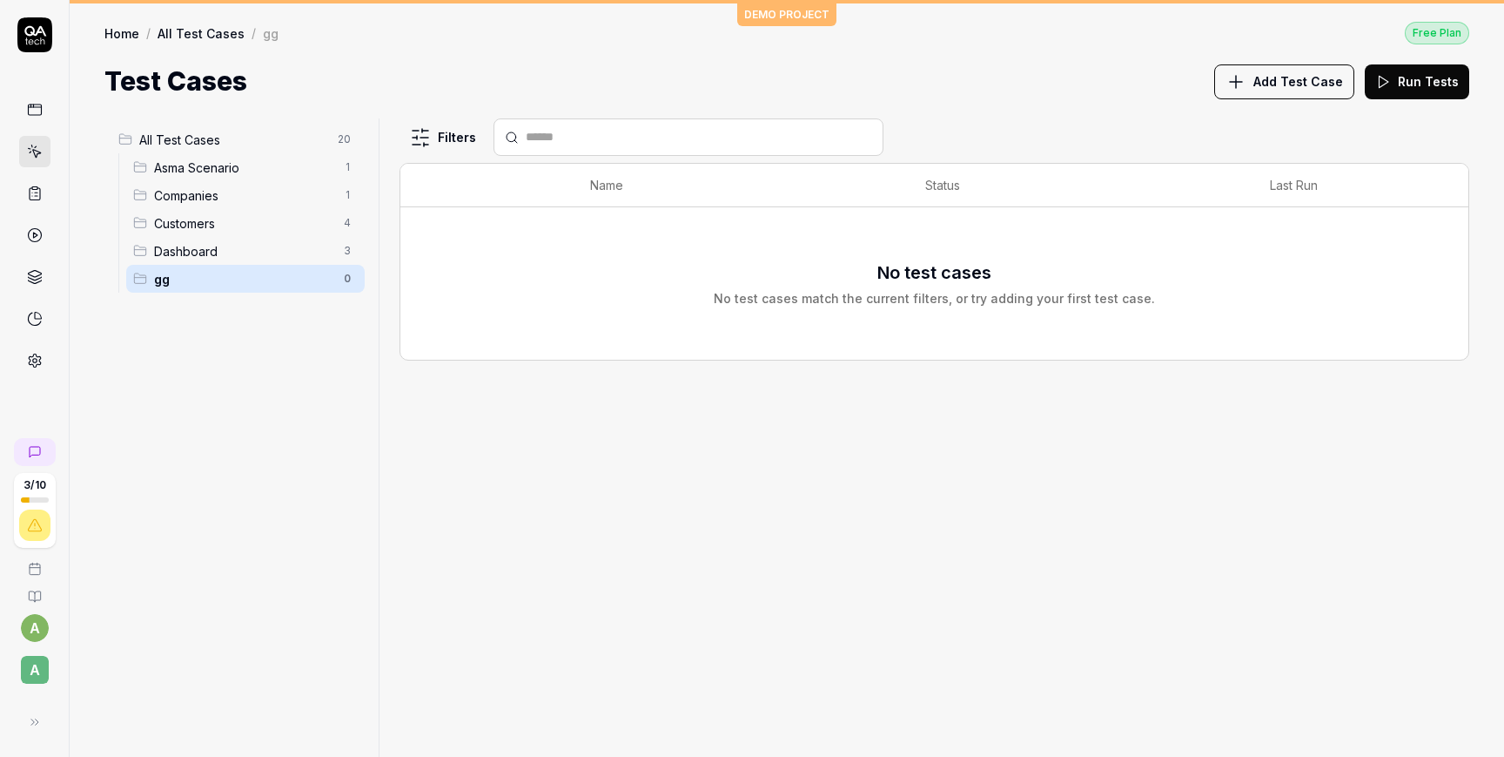
click at [1294, 82] on span "Add Test Case" at bounding box center [1299, 81] width 90 height 18
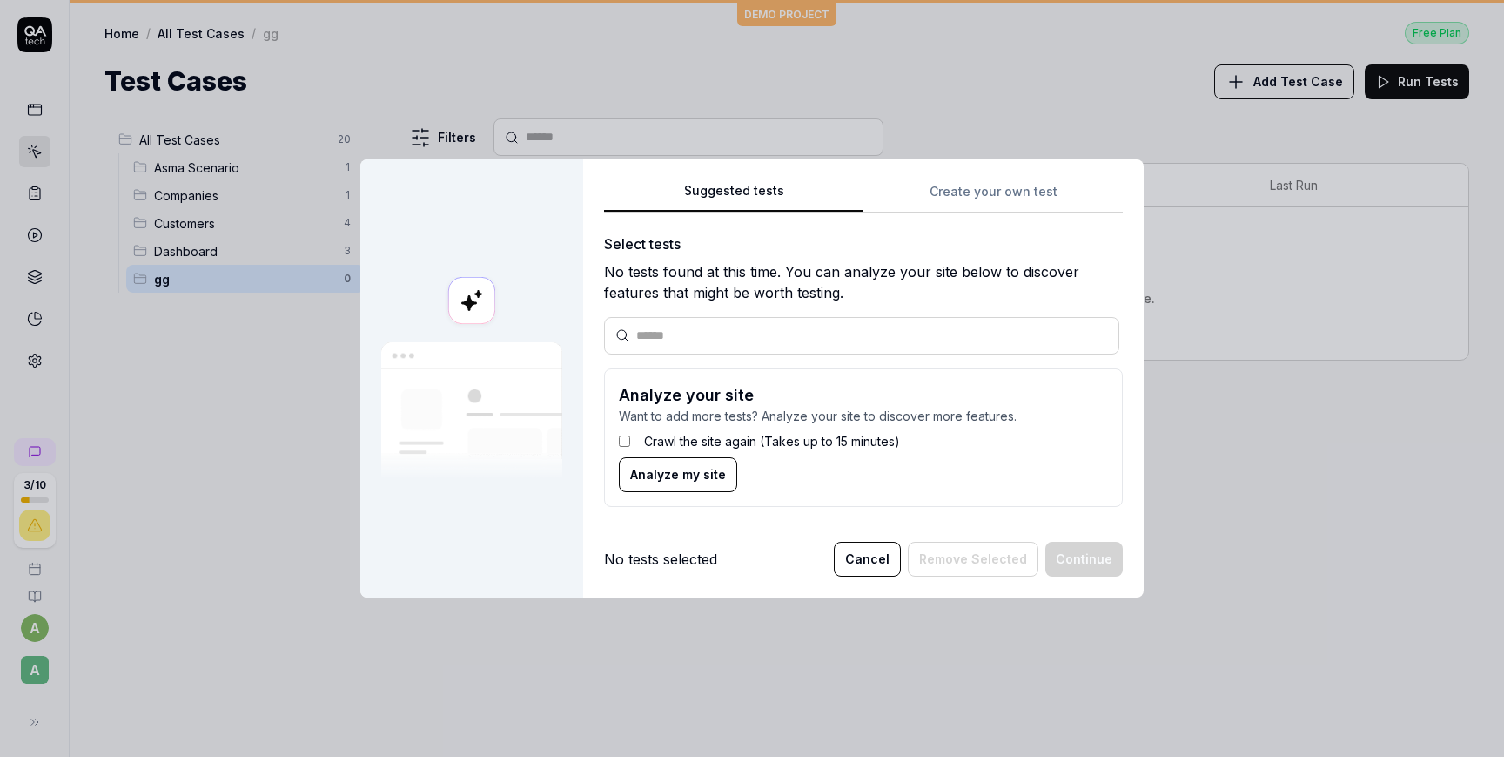
click at [840, 339] on input "text" at bounding box center [872, 335] width 472 height 18
click at [842, 333] on input "text" at bounding box center [872, 335] width 472 height 18
click at [685, 441] on label "Crawl the site again (Takes up to 15 minutes)" at bounding box center [772, 441] width 256 height 18
click at [685, 448] on label "Crawl the site again (Takes up to 15 minutes)" at bounding box center [772, 441] width 256 height 18
click at [1047, 544] on div "No tests selected Cancel Remove Selected Continue" at bounding box center [863, 559] width 519 height 35
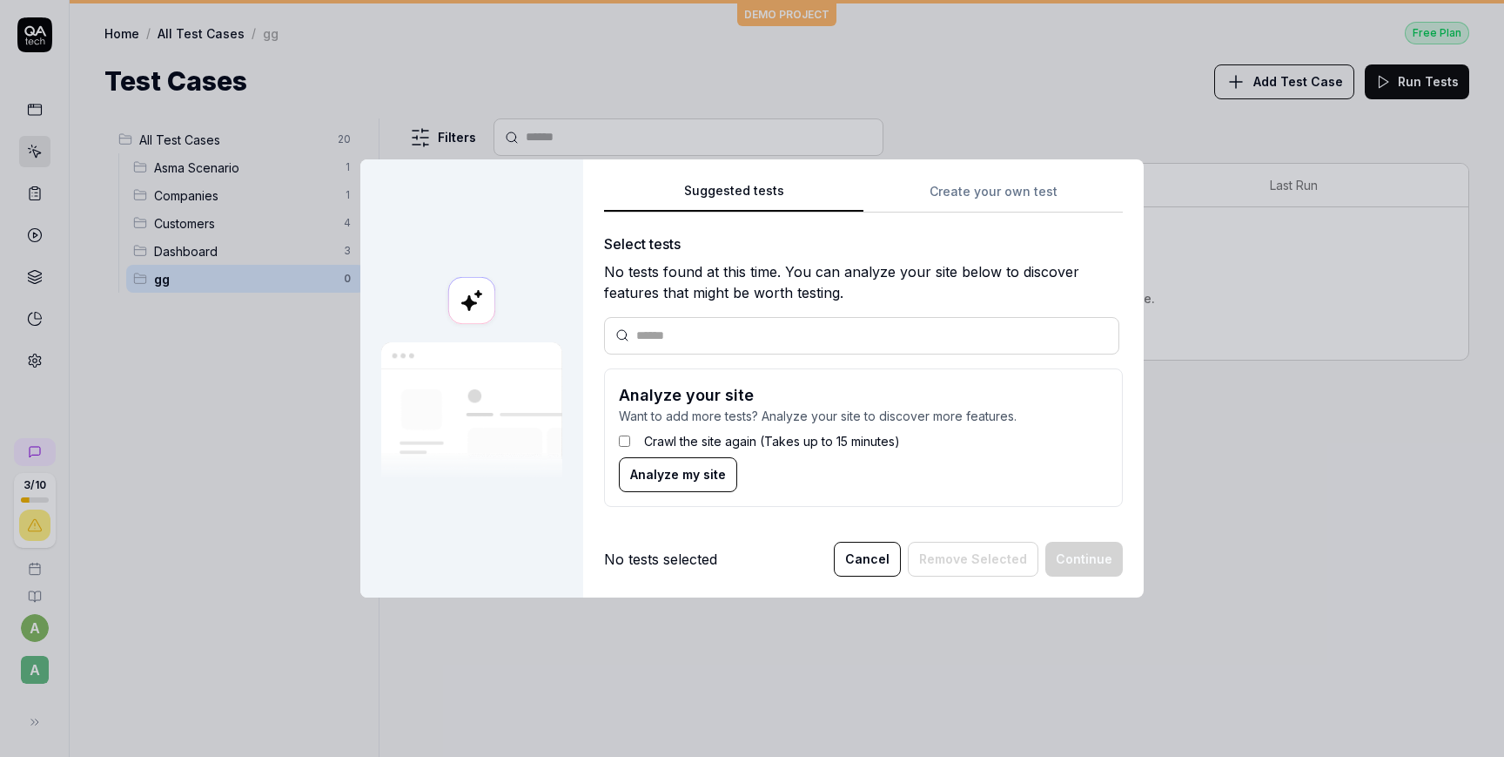
click at [681, 474] on span "Analyze my site" at bounding box center [678, 474] width 96 height 18
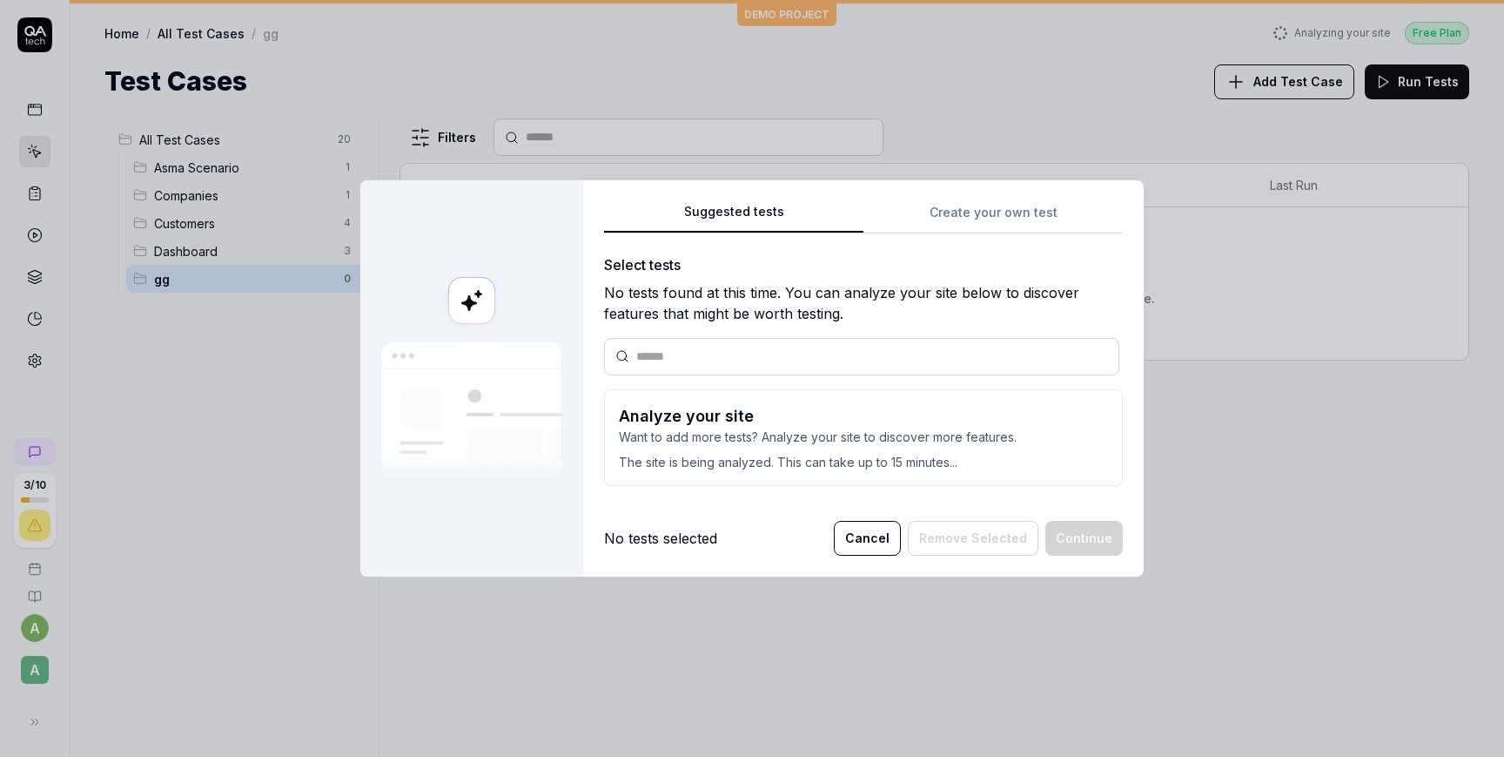
click at [898, 542] on button "Cancel" at bounding box center [867, 538] width 67 height 35
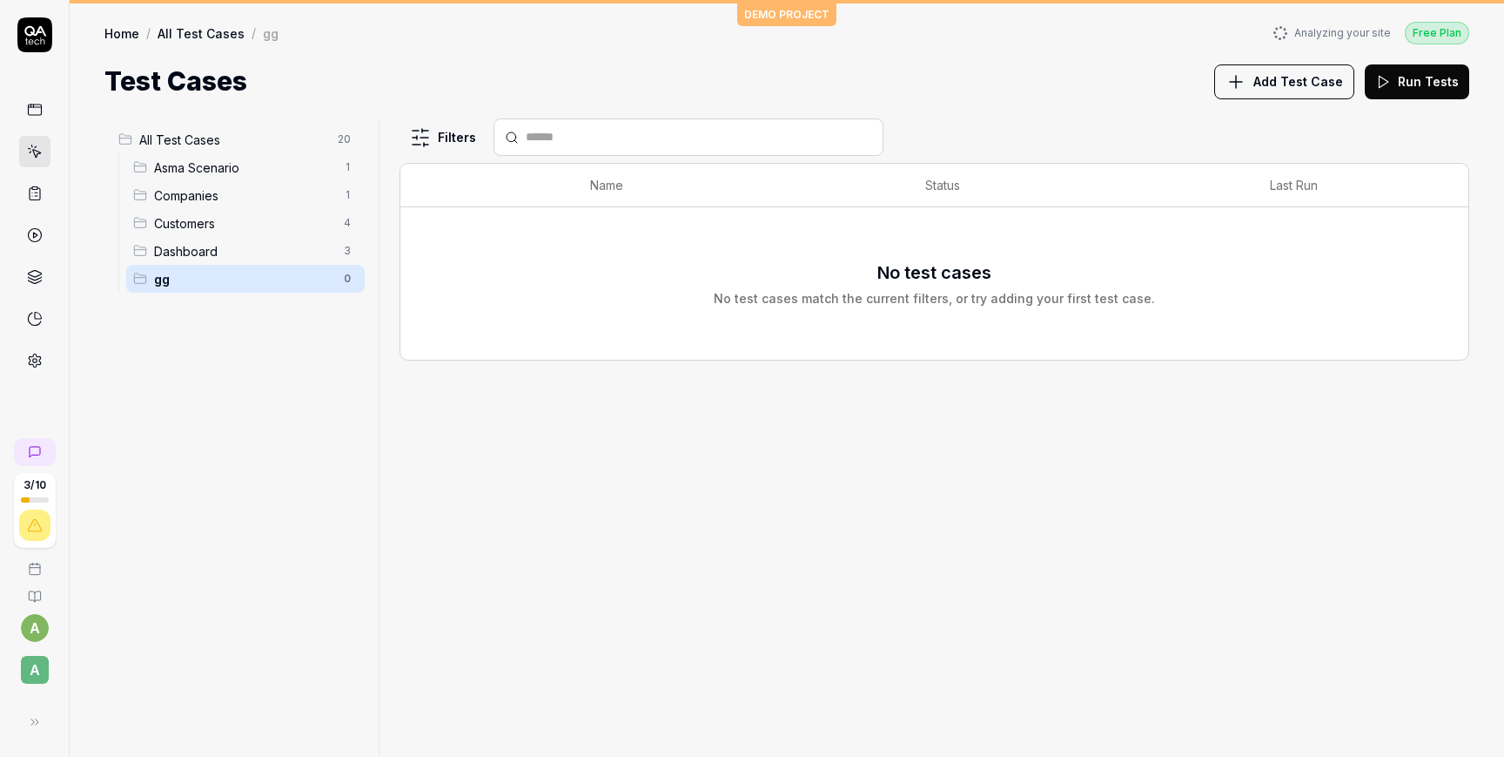
click at [226, 198] on span "Companies" at bounding box center [243, 195] width 179 height 18
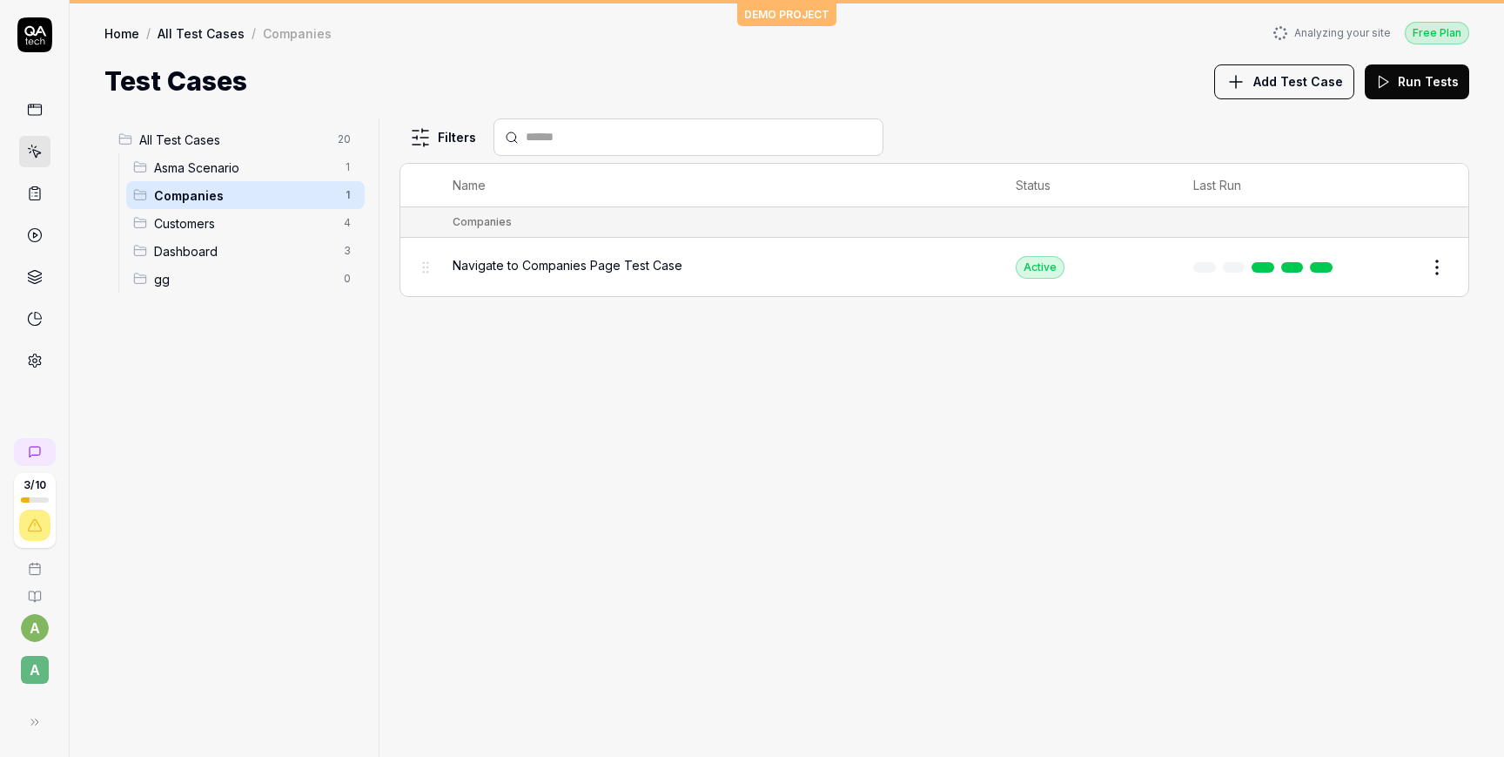
click at [611, 256] on span "Navigate to Companies Page Test Case" at bounding box center [568, 265] width 230 height 18
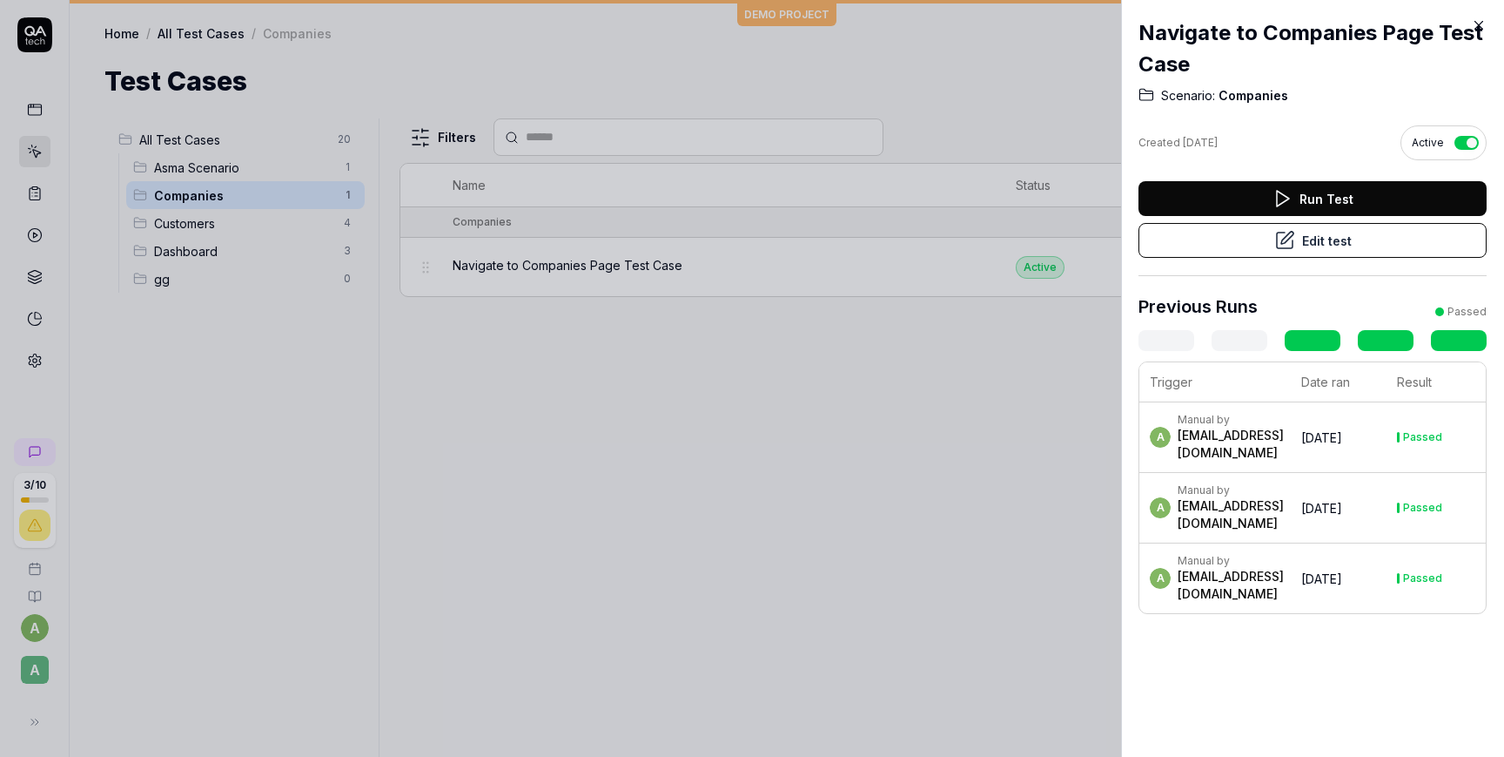
click at [845, 414] on div at bounding box center [752, 378] width 1504 height 757
click at [1485, 28] on icon at bounding box center [1479, 25] width 16 height 16
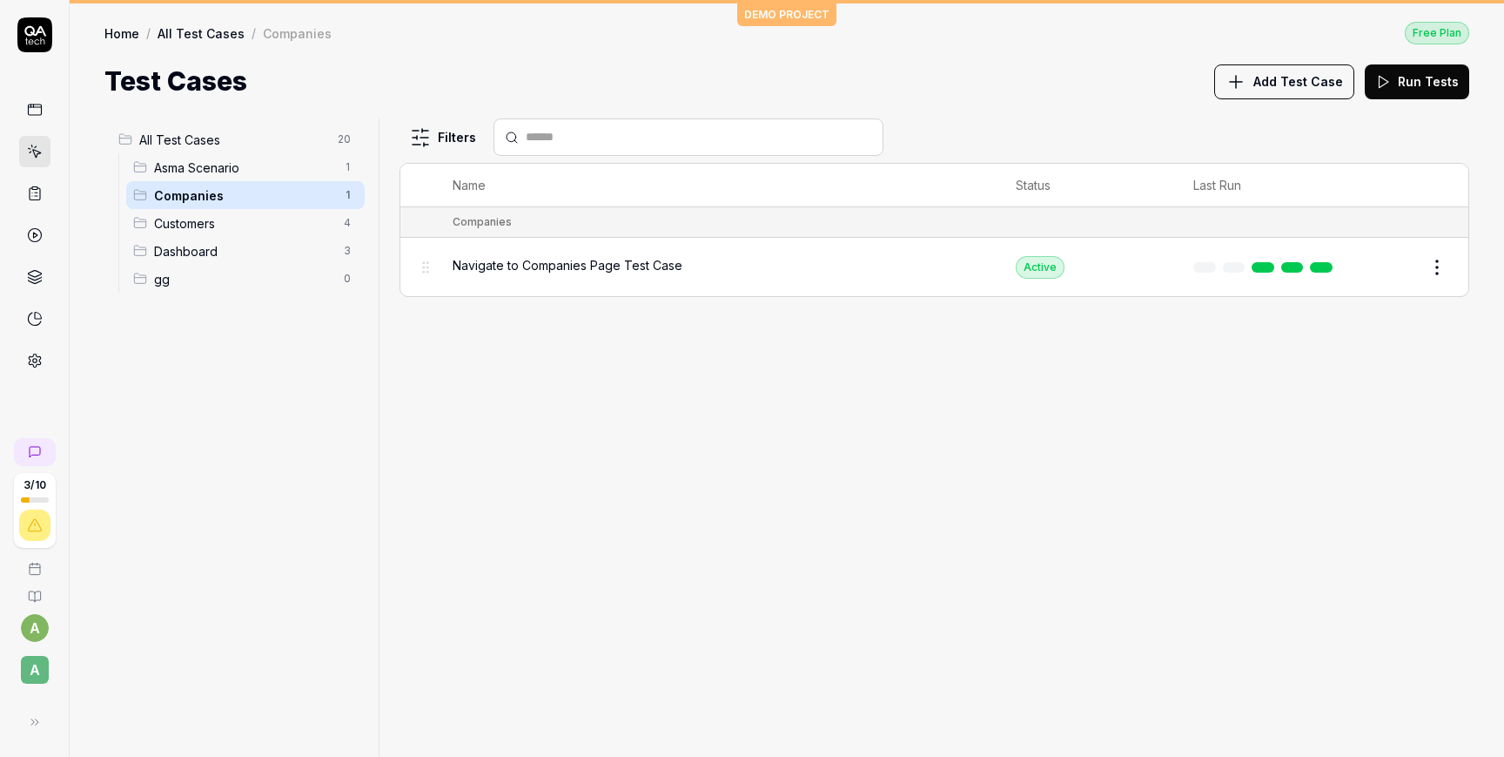
click at [243, 215] on span "Customers" at bounding box center [243, 223] width 179 height 18
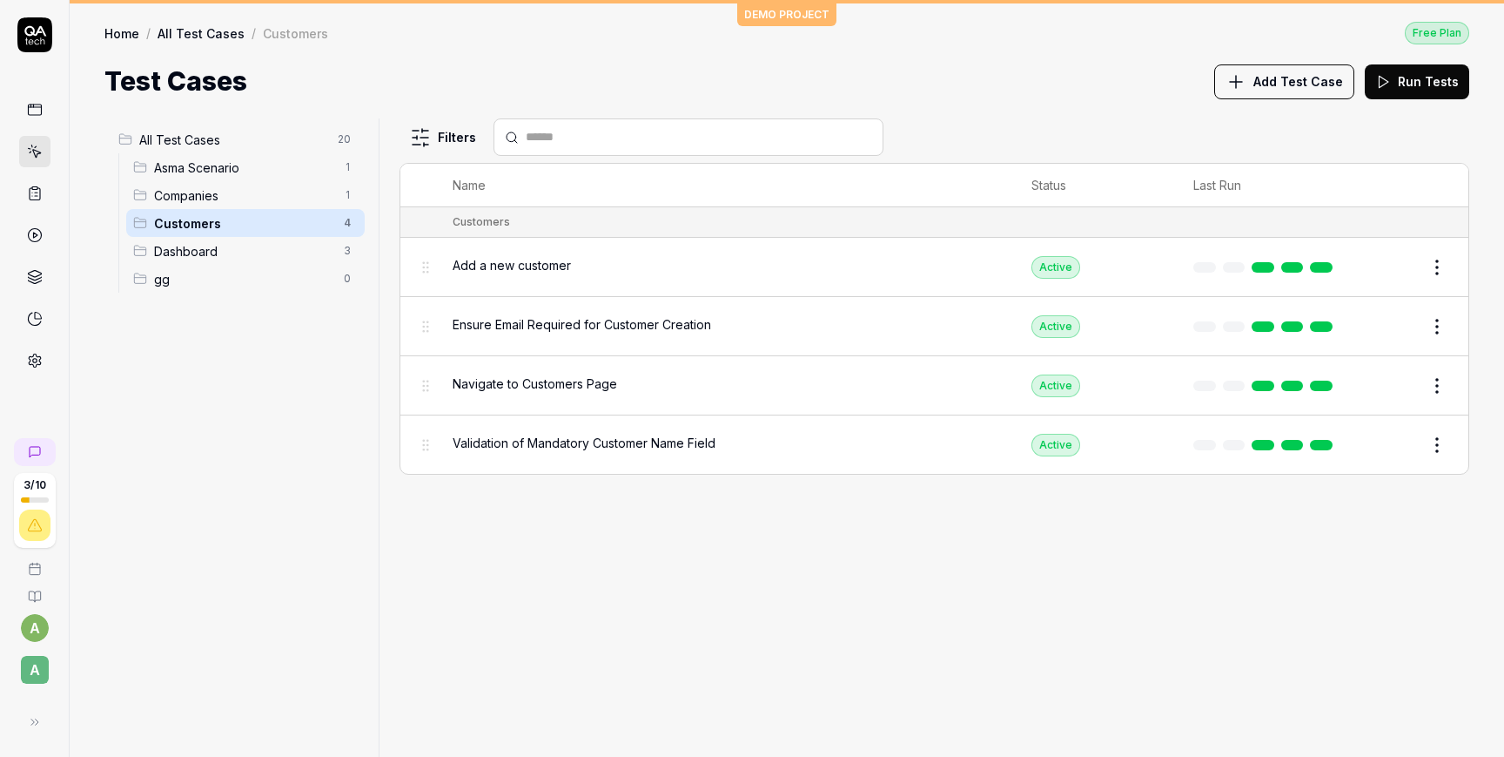
click at [253, 233] on div "Customers 4" at bounding box center [245, 223] width 239 height 28
click at [233, 253] on span "Dashboard" at bounding box center [243, 251] width 179 height 18
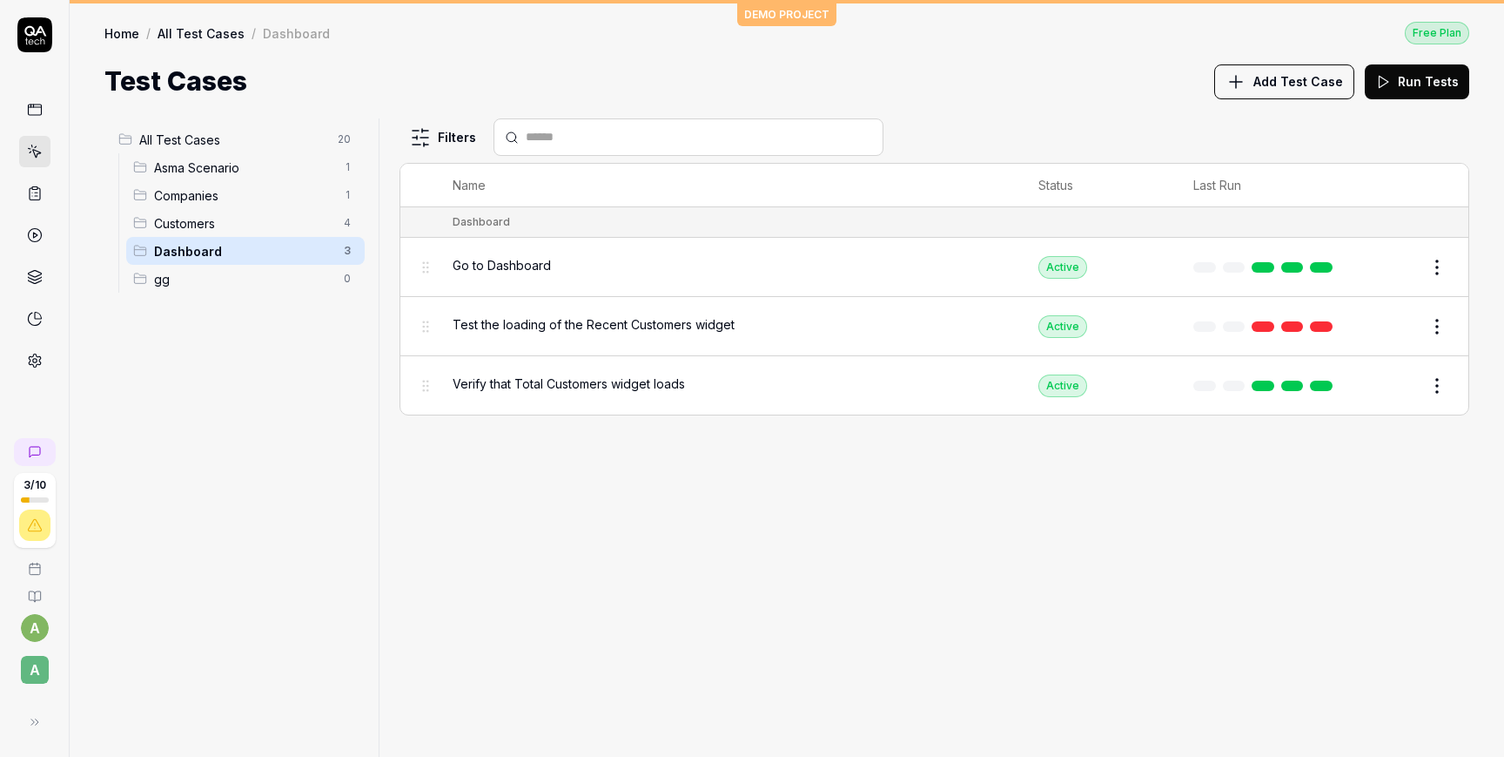
click at [766, 329] on div "Test the loading of the Recent Customers widget" at bounding box center [728, 324] width 551 height 18
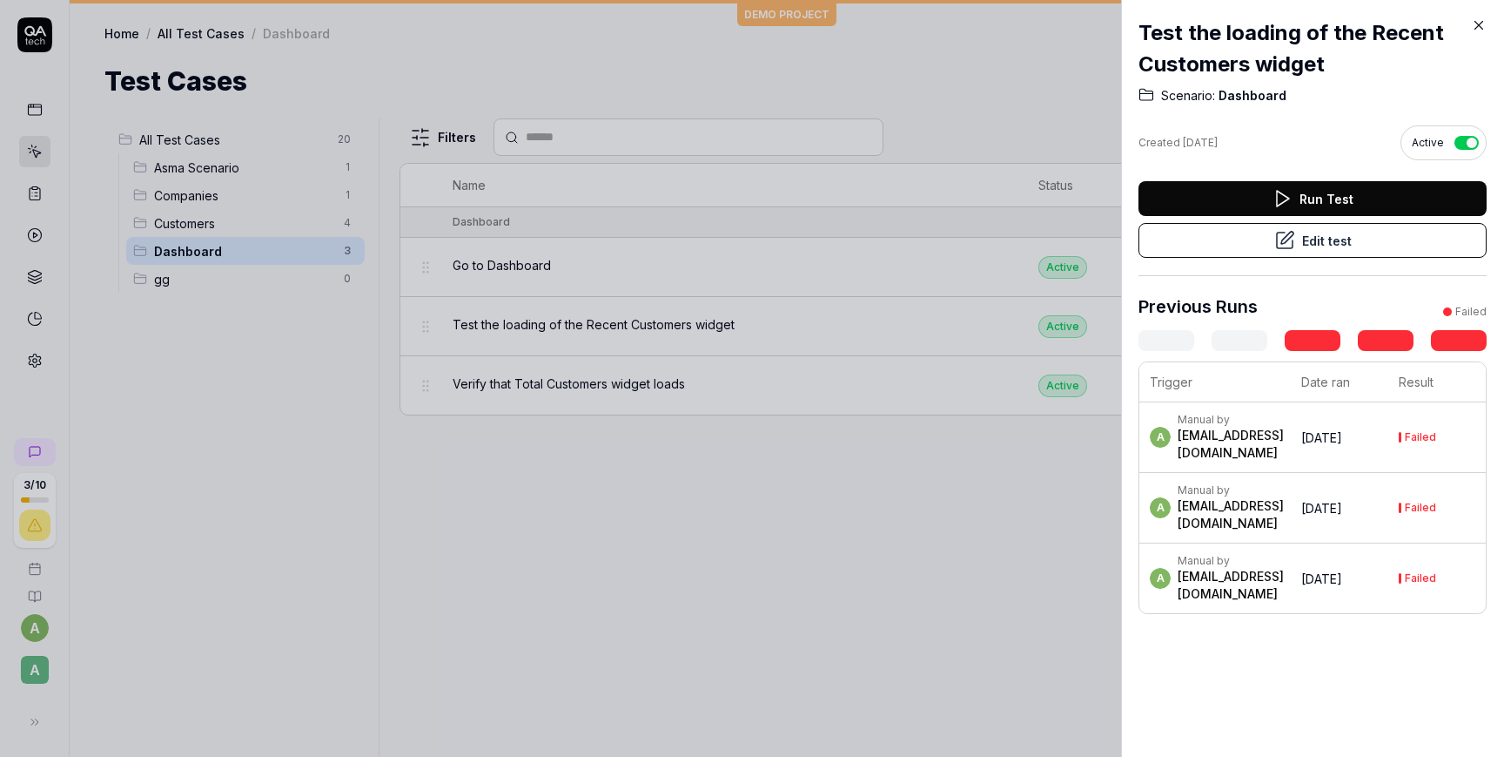
click at [1478, 27] on icon at bounding box center [1479, 25] width 16 height 16
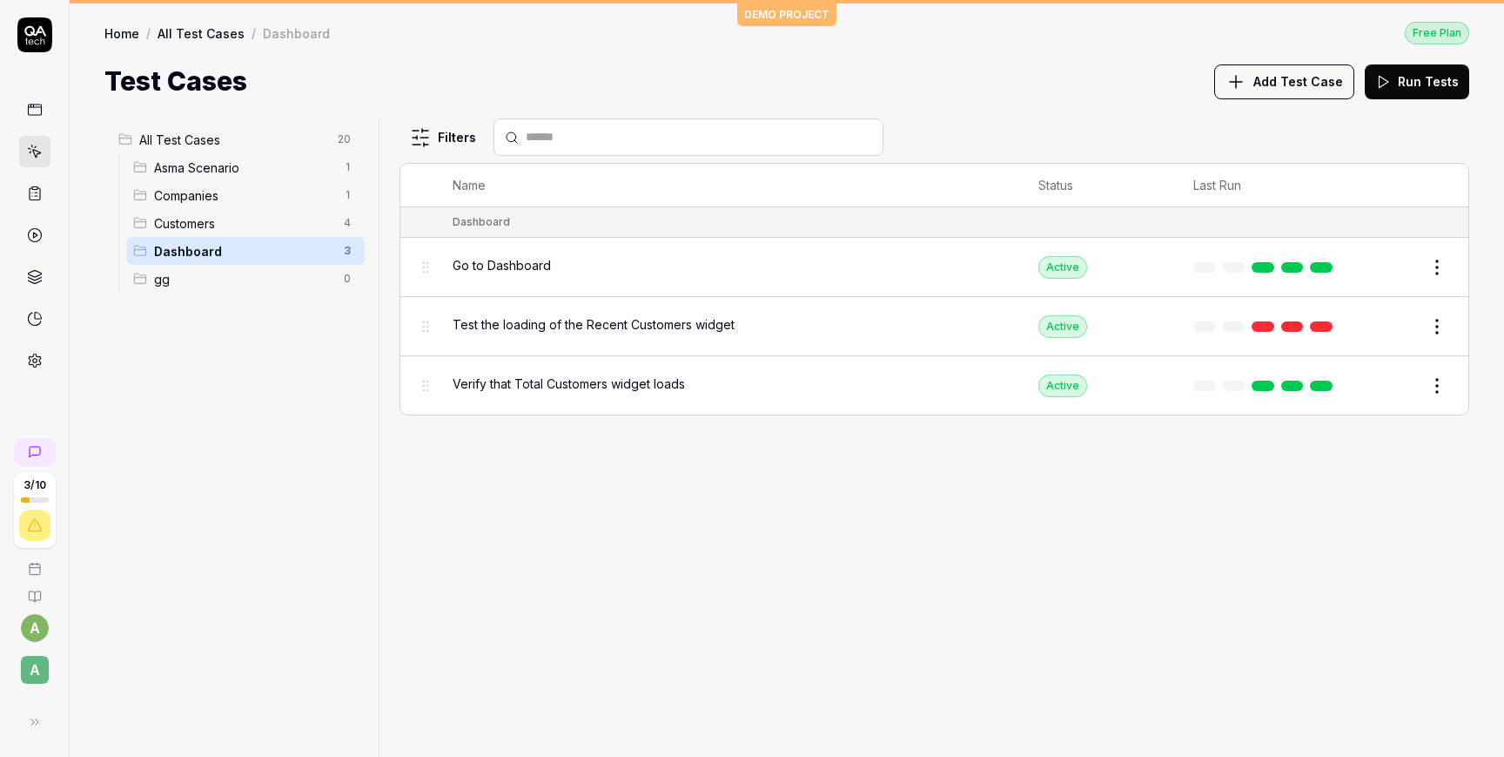
click at [1214, 391] on td at bounding box center [1266, 385] width 181 height 58
click at [1392, 387] on button "Edit" at bounding box center [1396, 386] width 42 height 28
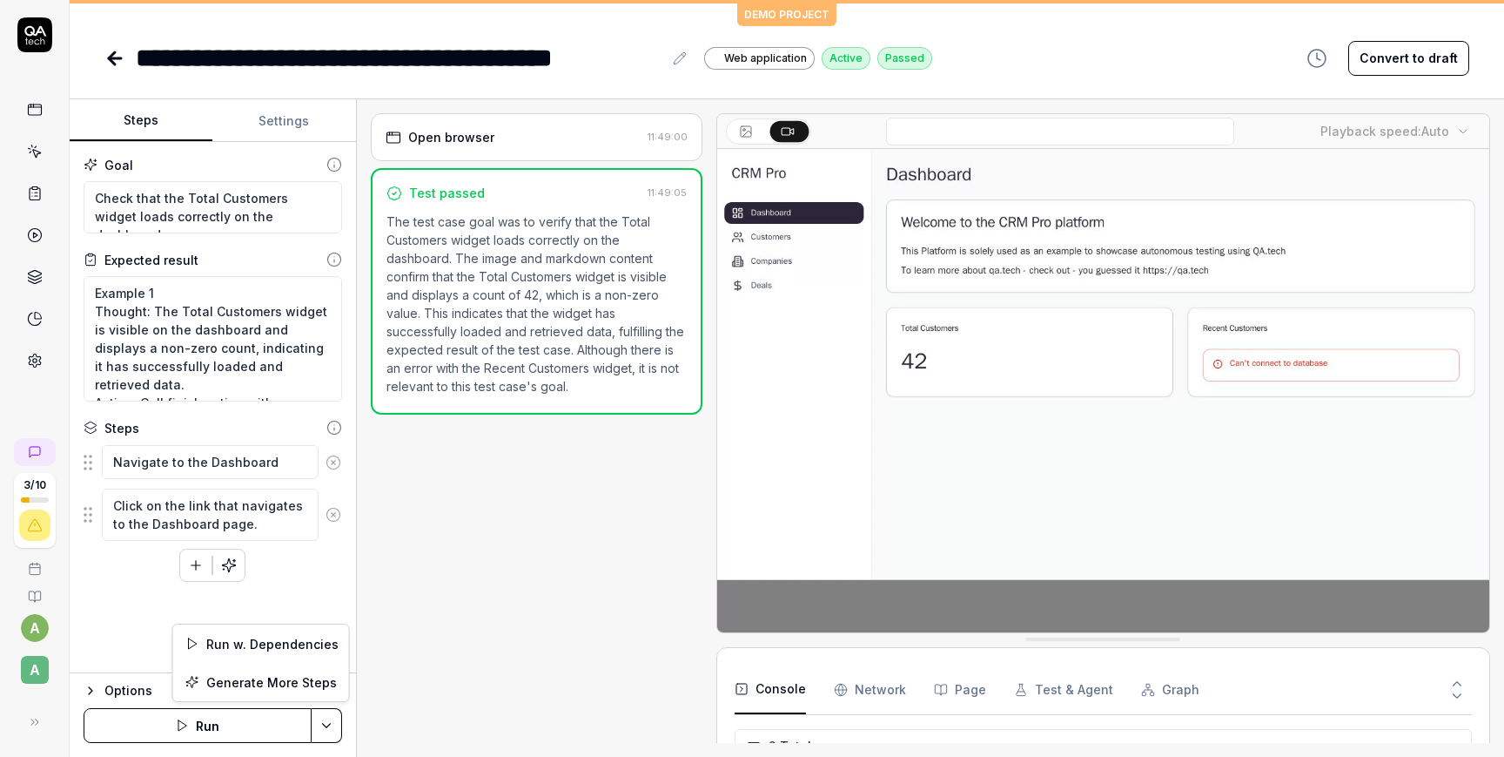
click at [334, 726] on html "**********" at bounding box center [752, 378] width 1504 height 757
click at [968, 689] on html "**********" at bounding box center [752, 378] width 1504 height 757
click at [954, 689] on button "Page" at bounding box center [960, 689] width 52 height 49
click at [842, 57] on div "Active" at bounding box center [846, 58] width 49 height 23
click at [755, 57] on span "Web application" at bounding box center [765, 58] width 83 height 16
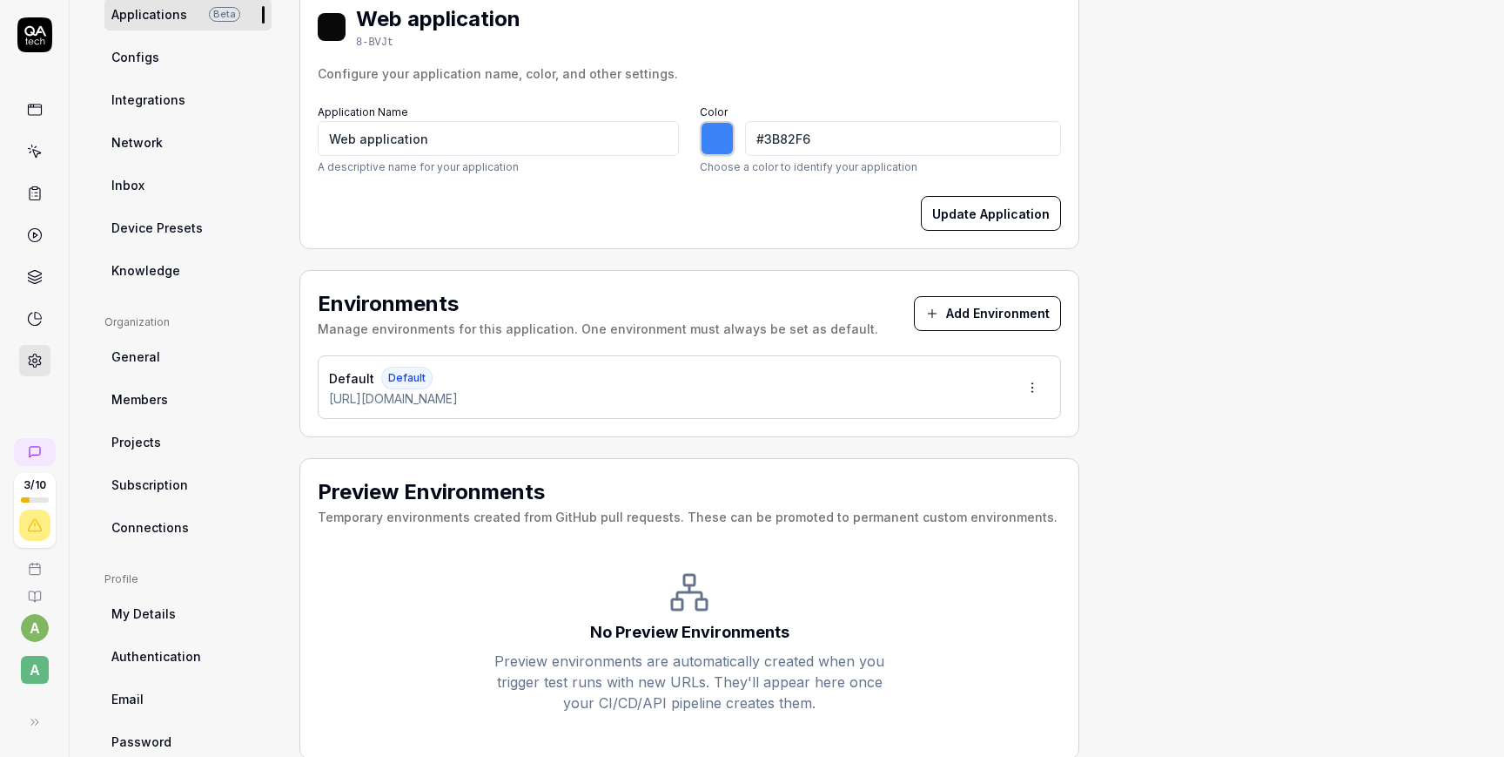
scroll to position [241, 0]
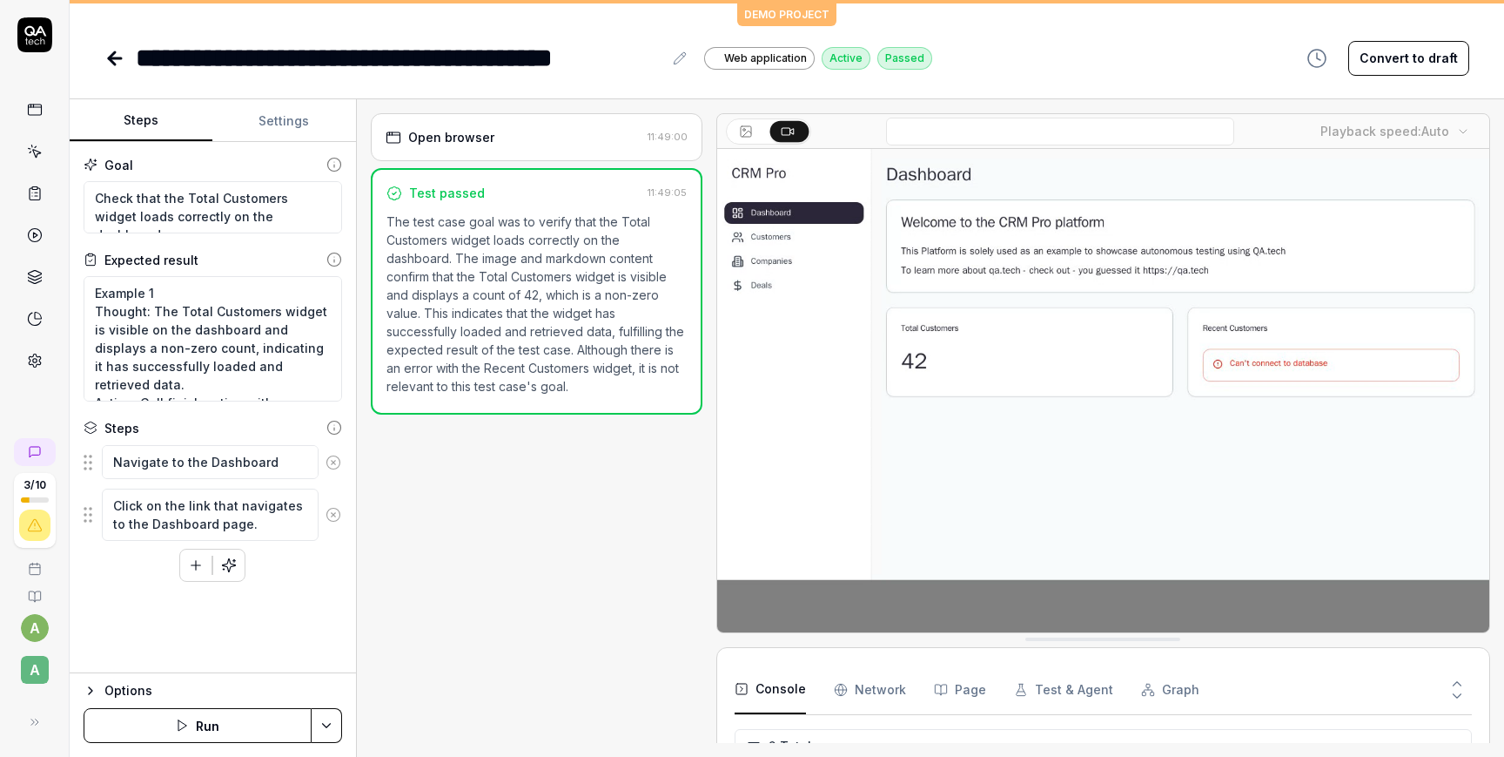
click at [196, 558] on icon "button" at bounding box center [196, 565] width 16 height 16
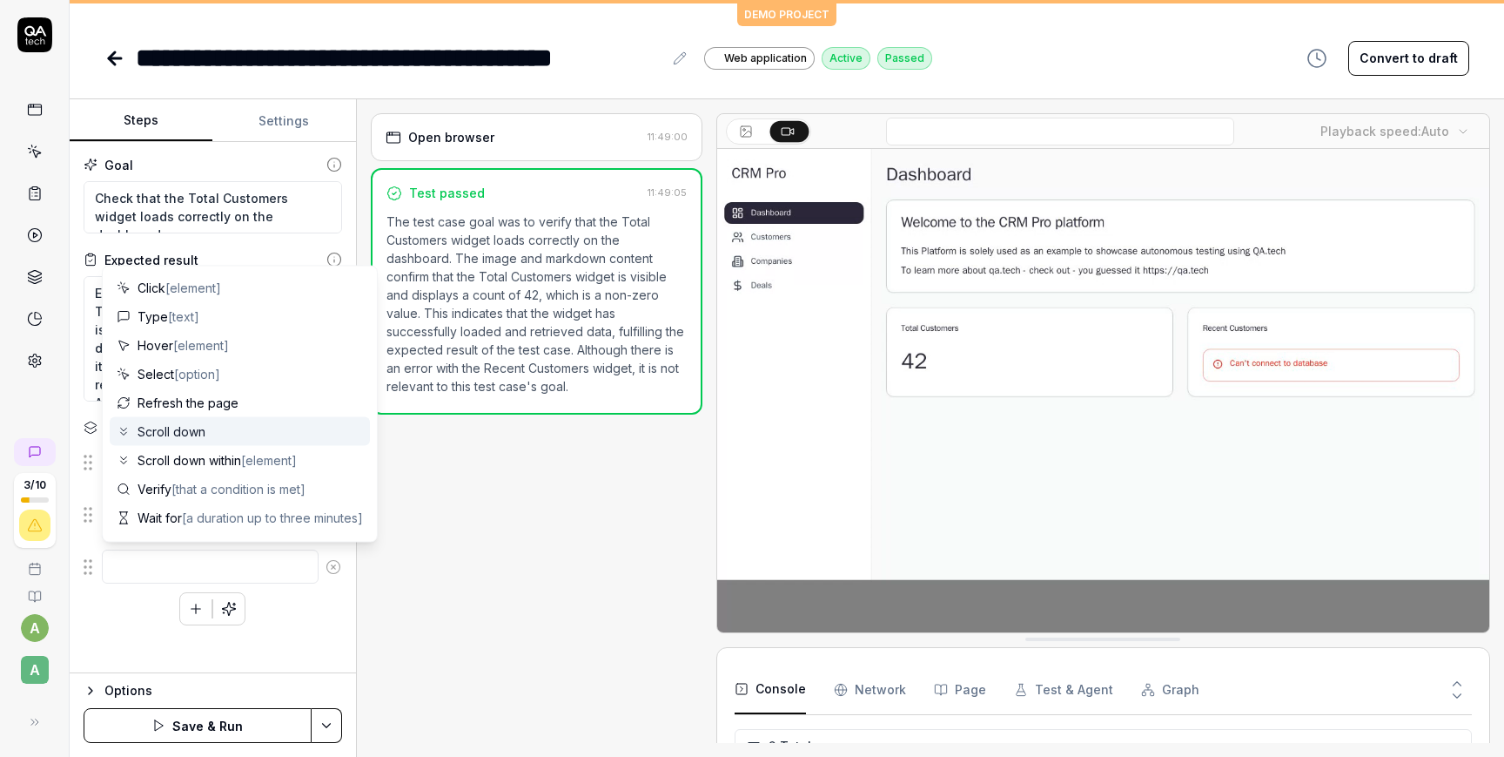
click at [245, 433] on div "Scroll down" at bounding box center [240, 431] width 260 height 29
type textarea "*"
type textarea "Scroll down"
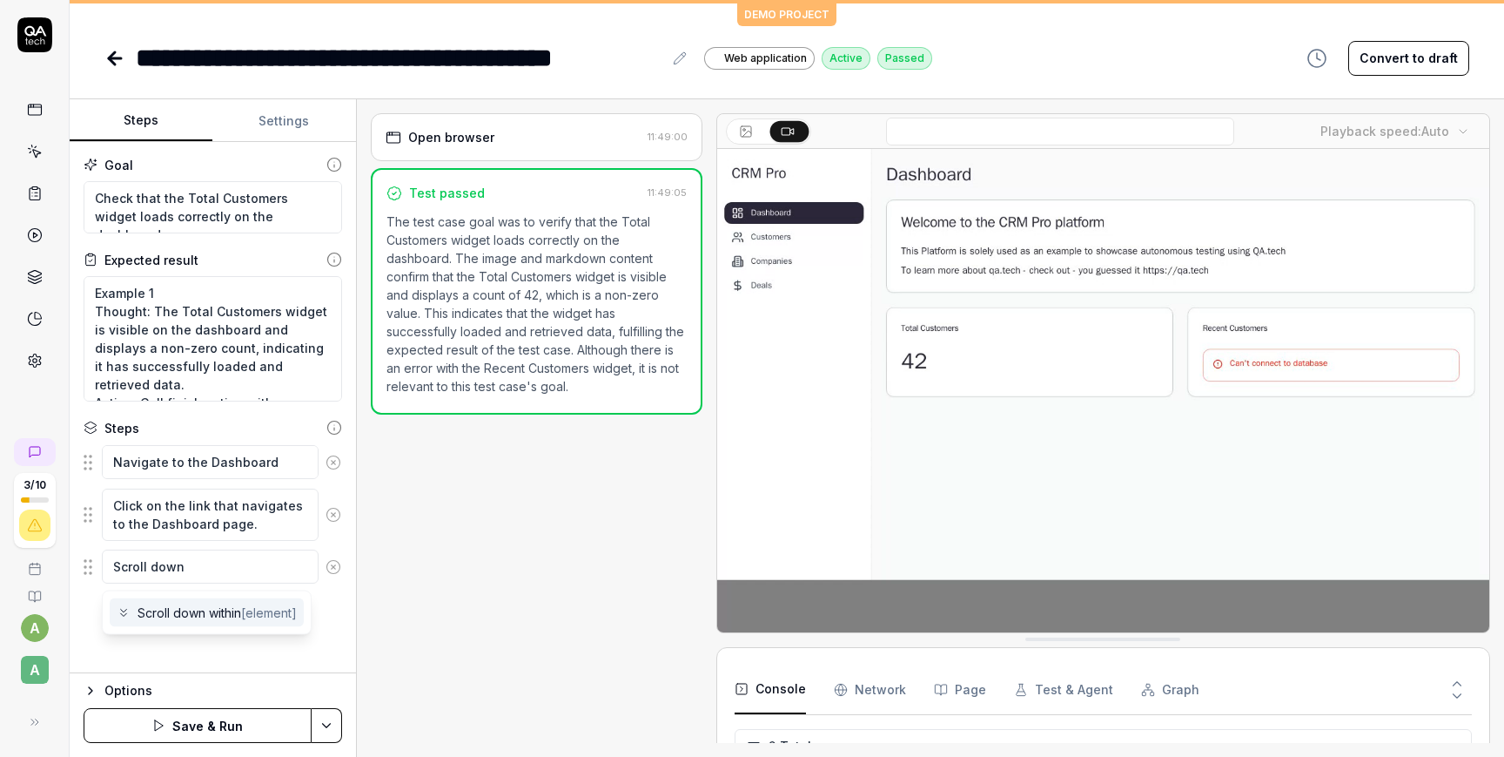
click at [280, 622] on div "Scroll down within [element]" at bounding box center [207, 612] width 194 height 29
type textarea "*"
type textarea "Scroll down within"
click at [252, 609] on span "[element]" at bounding box center [269, 612] width 56 height 15
click at [187, 604] on span "Scroll down within [element]" at bounding box center [217, 612] width 159 height 18
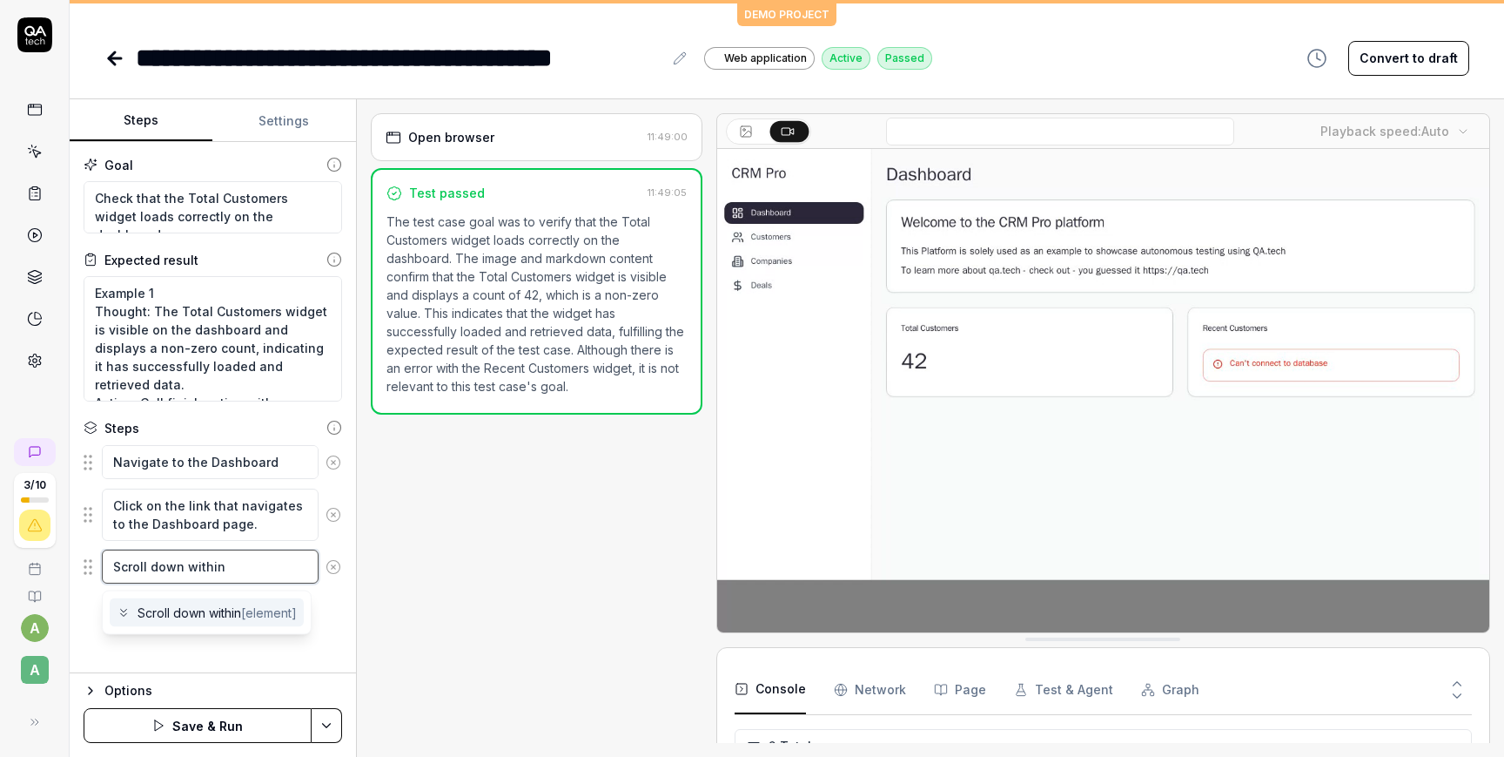
click at [235, 573] on textarea "Scroll down within" at bounding box center [210, 566] width 217 height 34
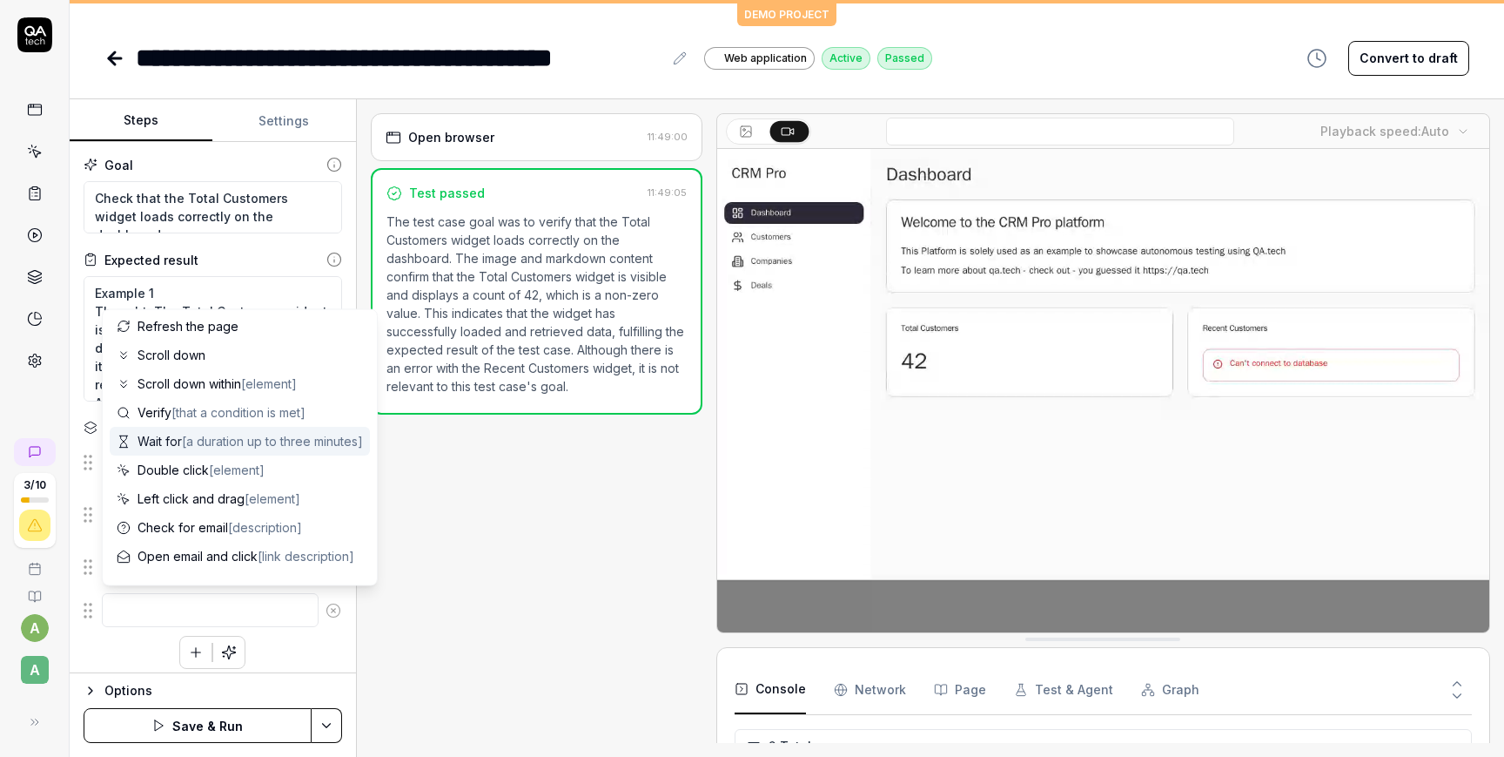
scroll to position [170, 0]
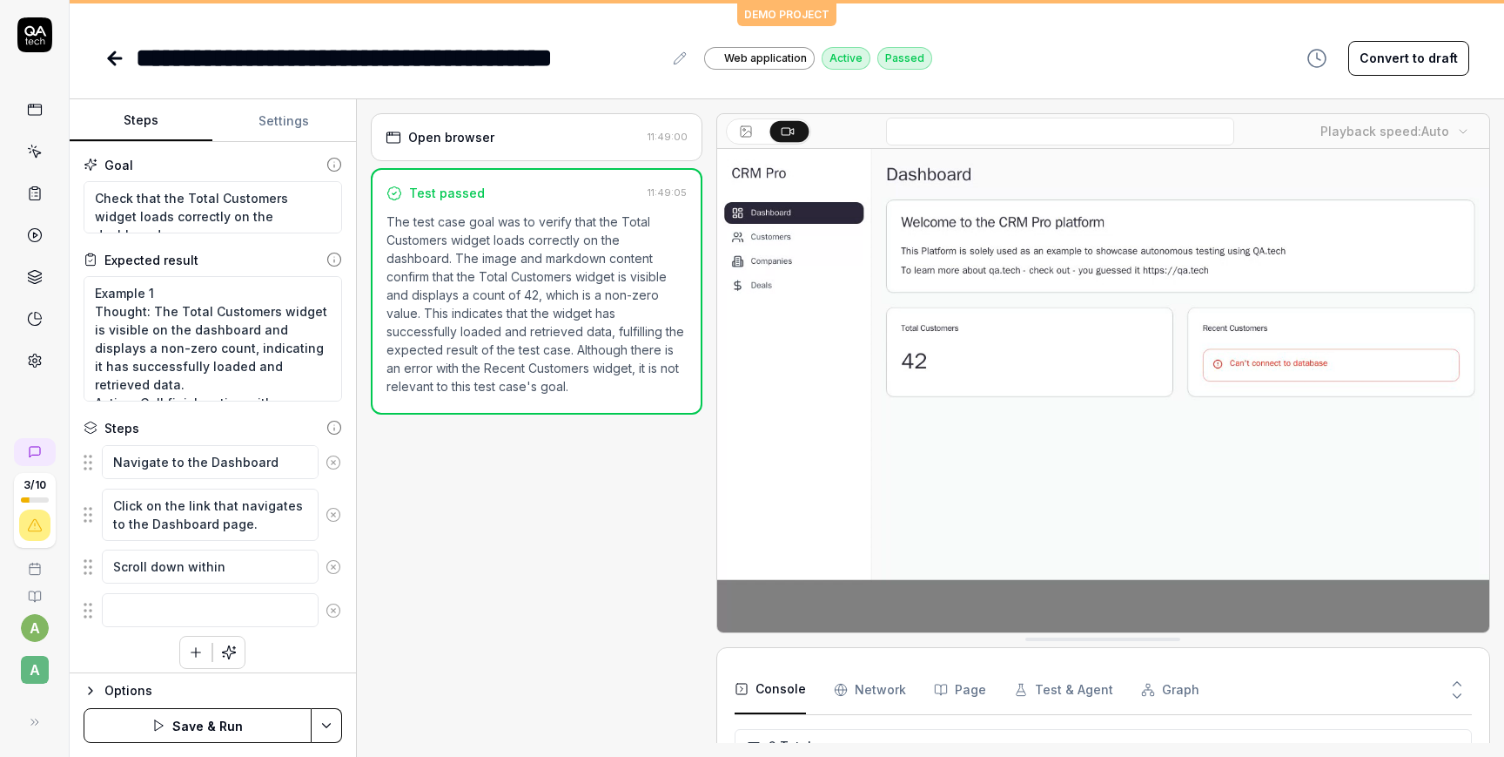
click at [252, 664] on div "Navigate to the Dashboard page. Click on the link that navigates to the Dashboa…" at bounding box center [213, 556] width 259 height 225
click at [194, 648] on icon "button" at bounding box center [196, 652] width 16 height 16
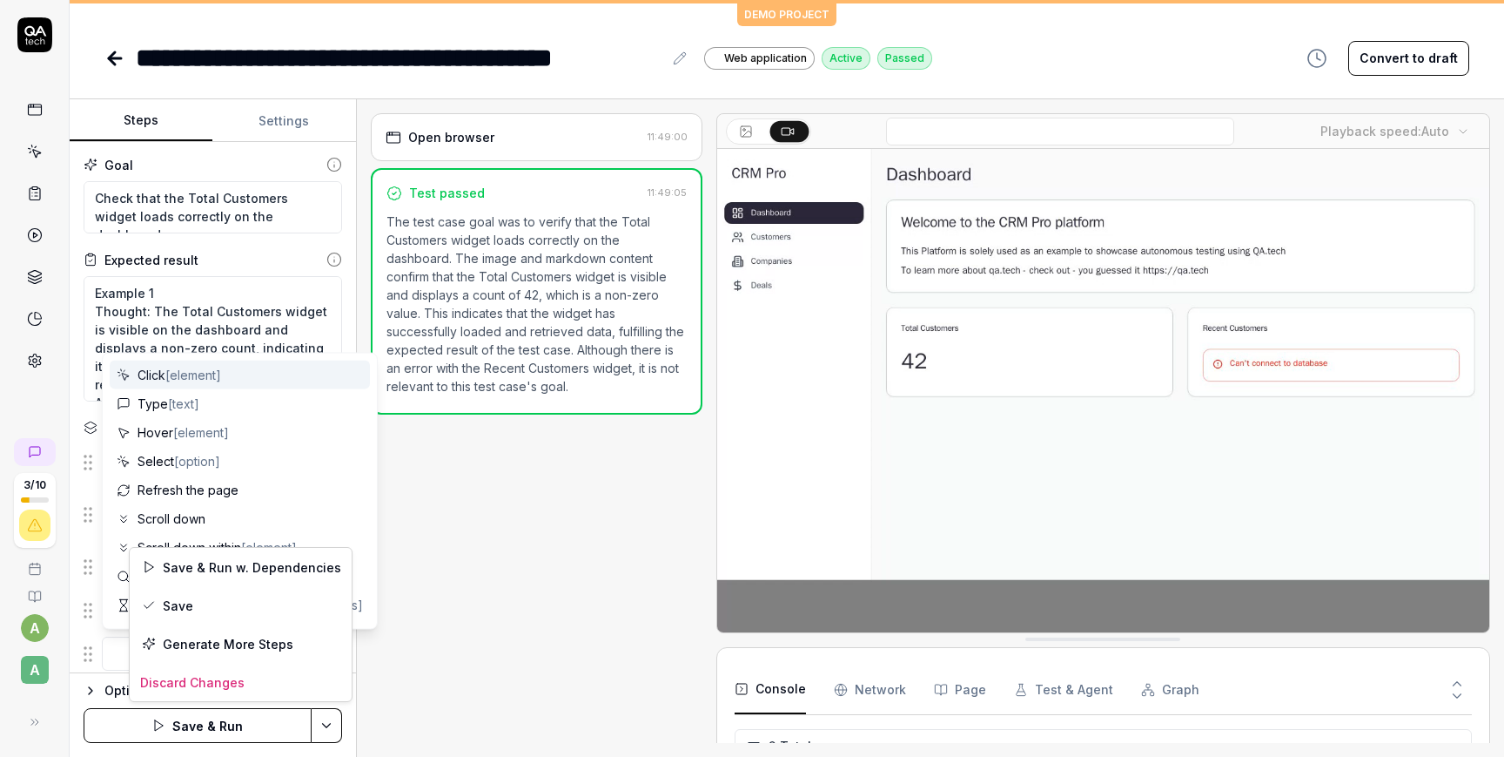
click at [327, 719] on html "**********" at bounding box center [752, 378] width 1504 height 757
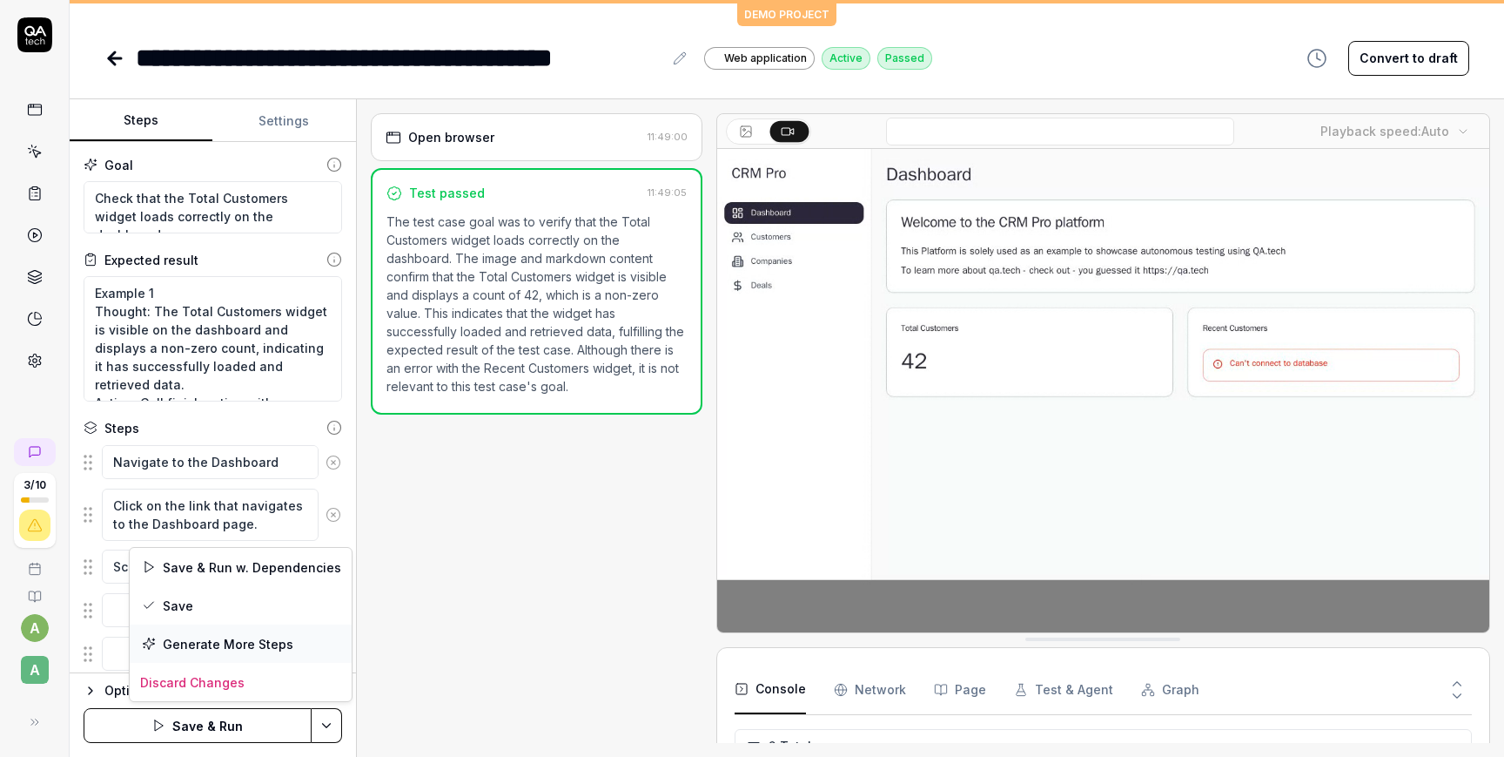
click at [259, 656] on div "Generate More Steps" at bounding box center [241, 643] width 222 height 38
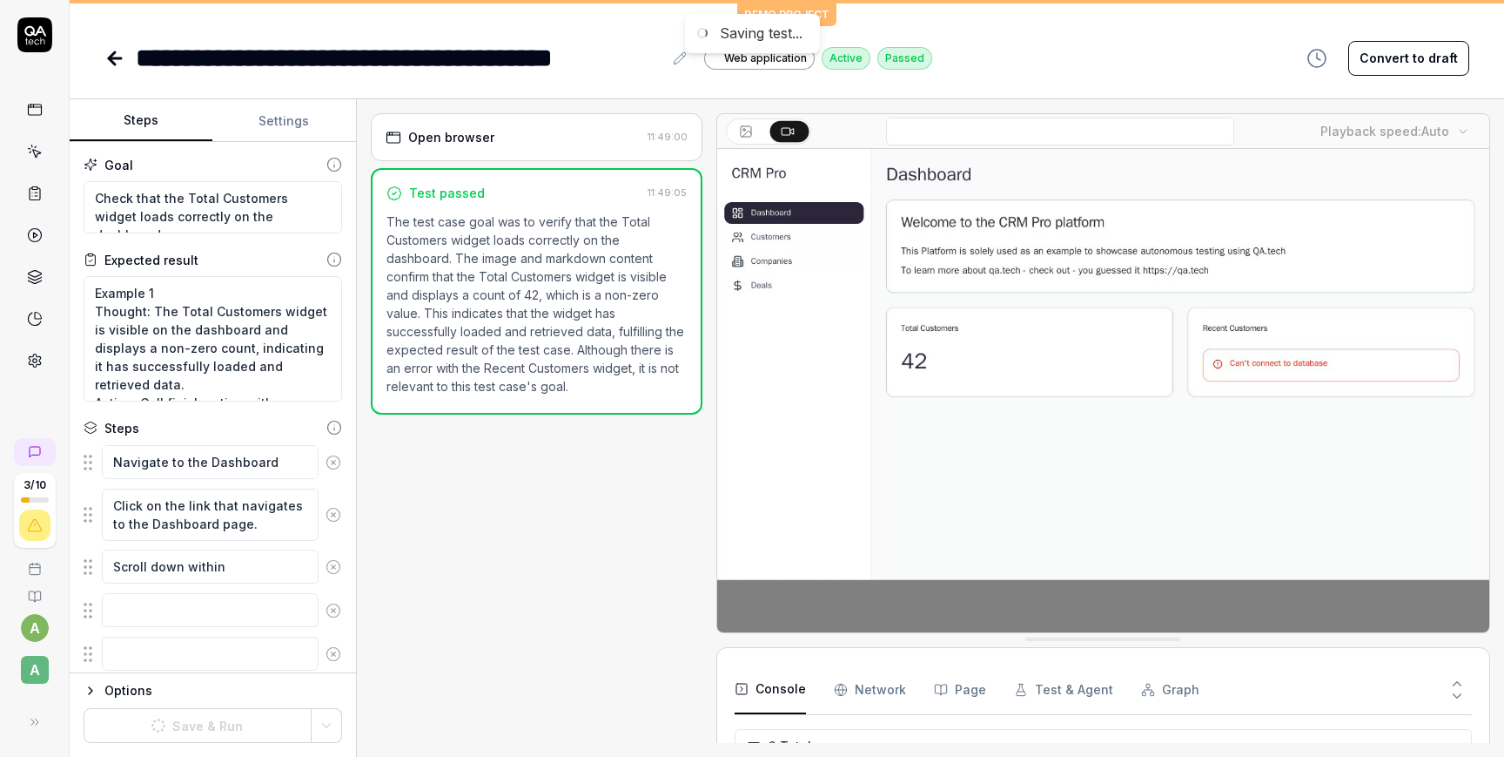
scroll to position [53, 0]
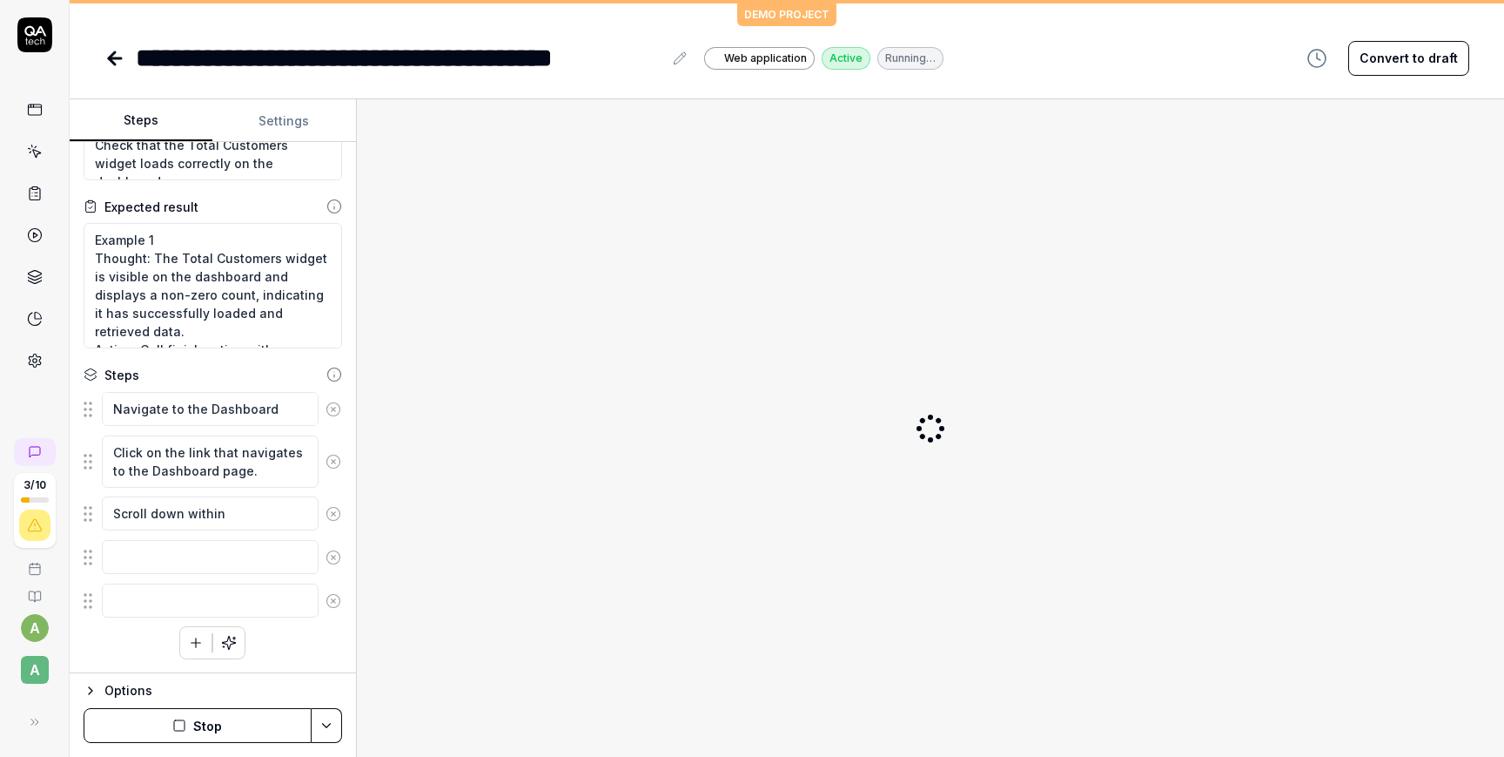
type textarea "*"
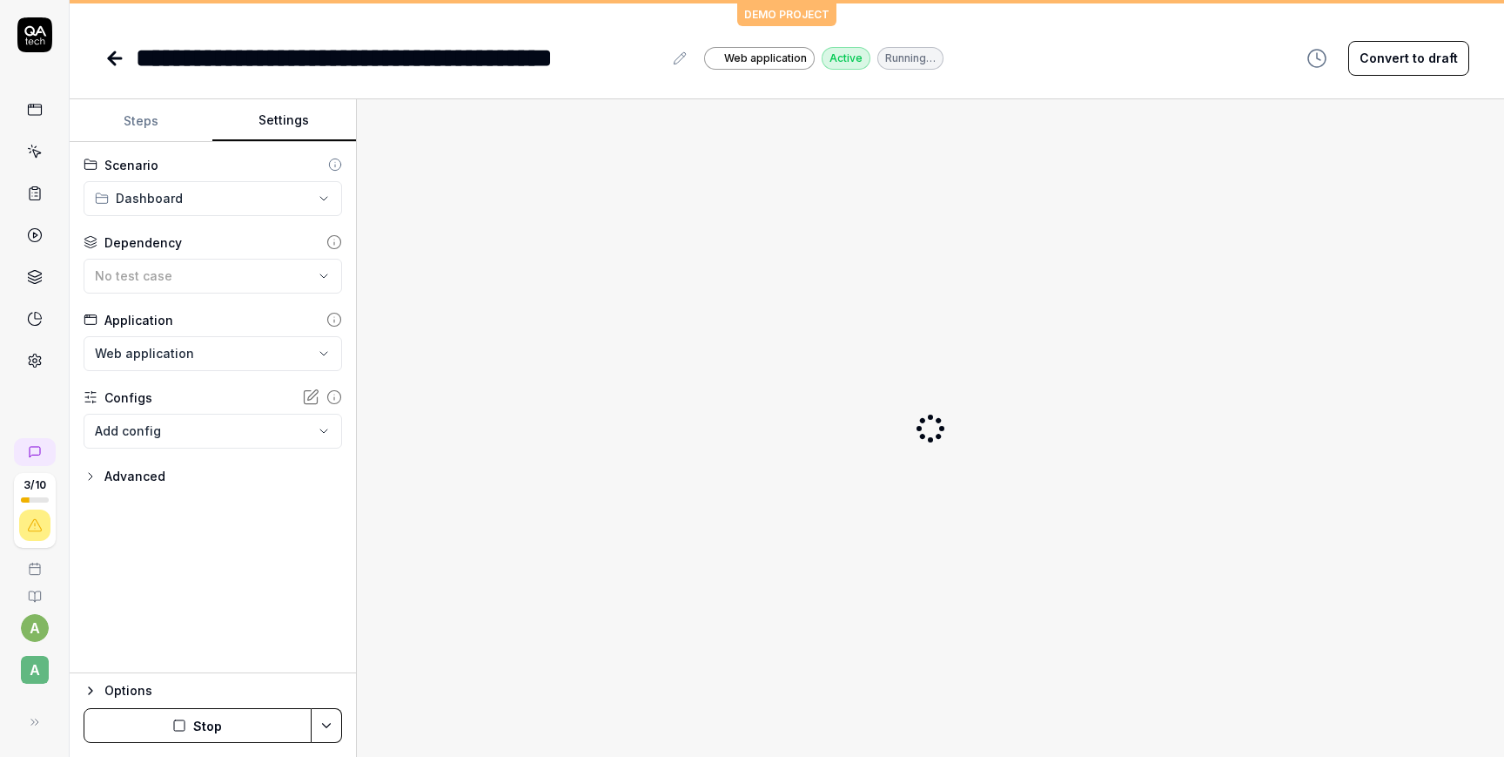
click at [288, 117] on button "Settings" at bounding box center [283, 121] width 143 height 42
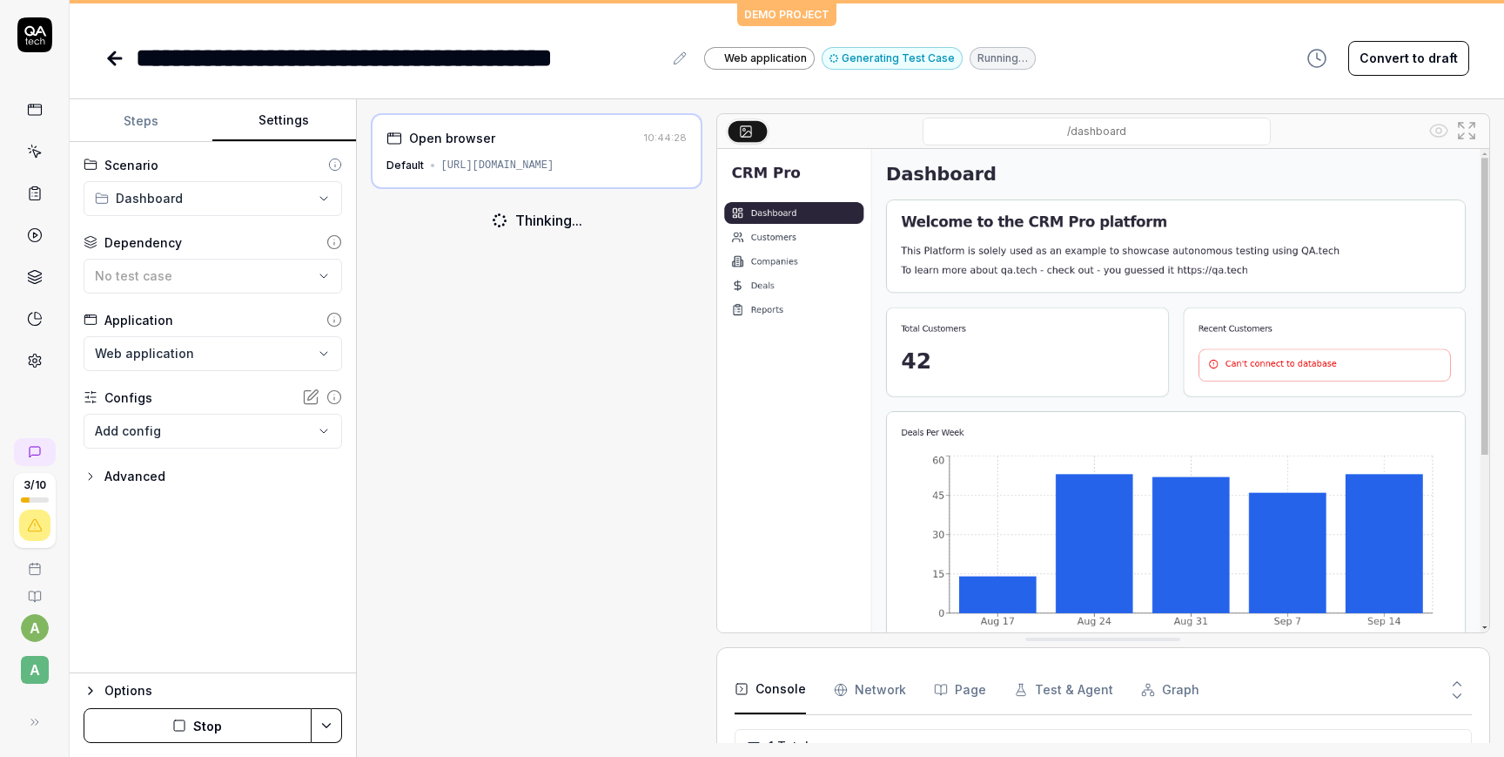
click at [178, 425] on body "**********" at bounding box center [752, 378] width 1504 height 757
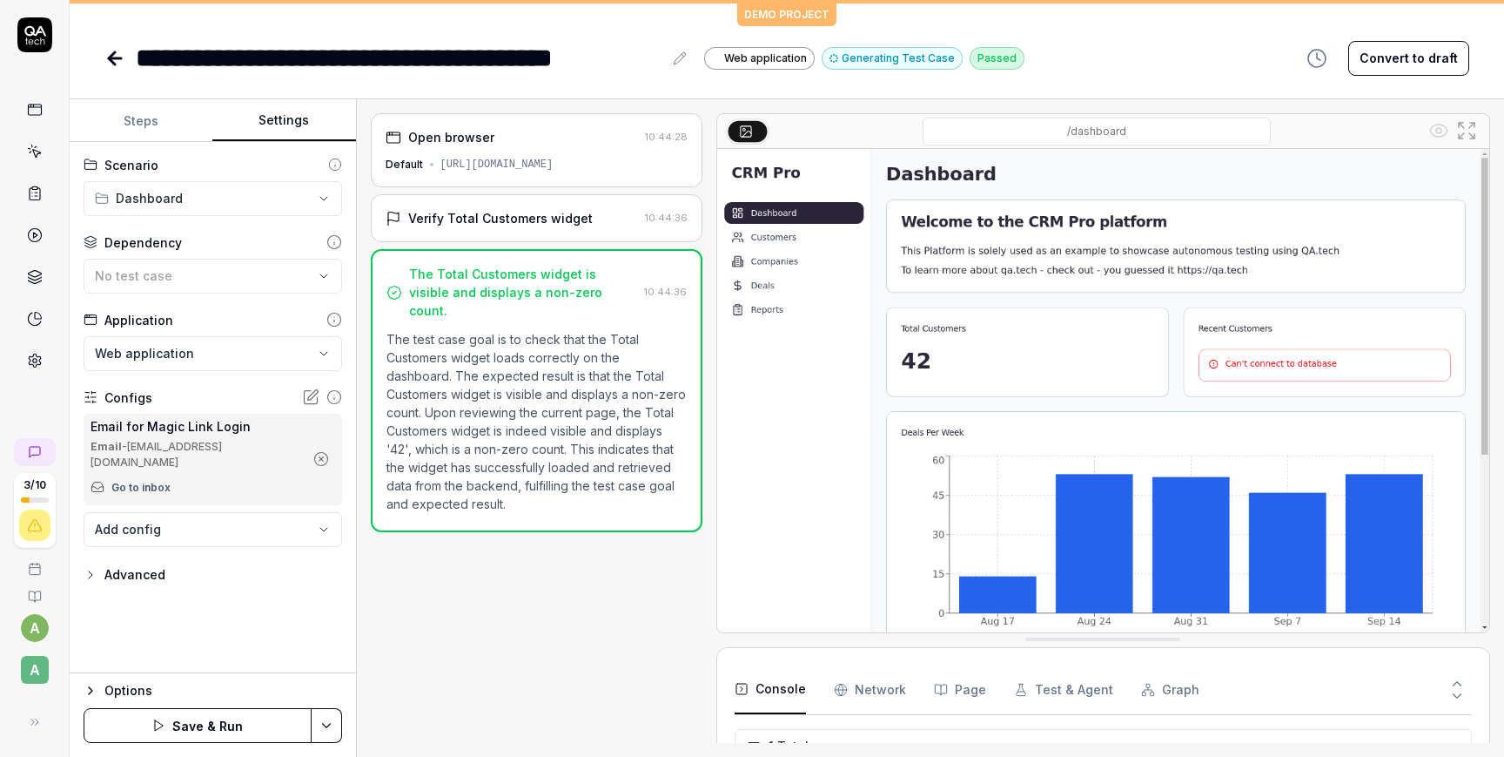
click at [499, 574] on div "Open browser 10:44:28 Default [URL][DOMAIN_NAME] Verify Total Customers widget …" at bounding box center [537, 427] width 332 height 629
click at [299, 530] on body "**********" at bounding box center [752, 378] width 1504 height 757
